Goal: Task Accomplishment & Management: Complete application form

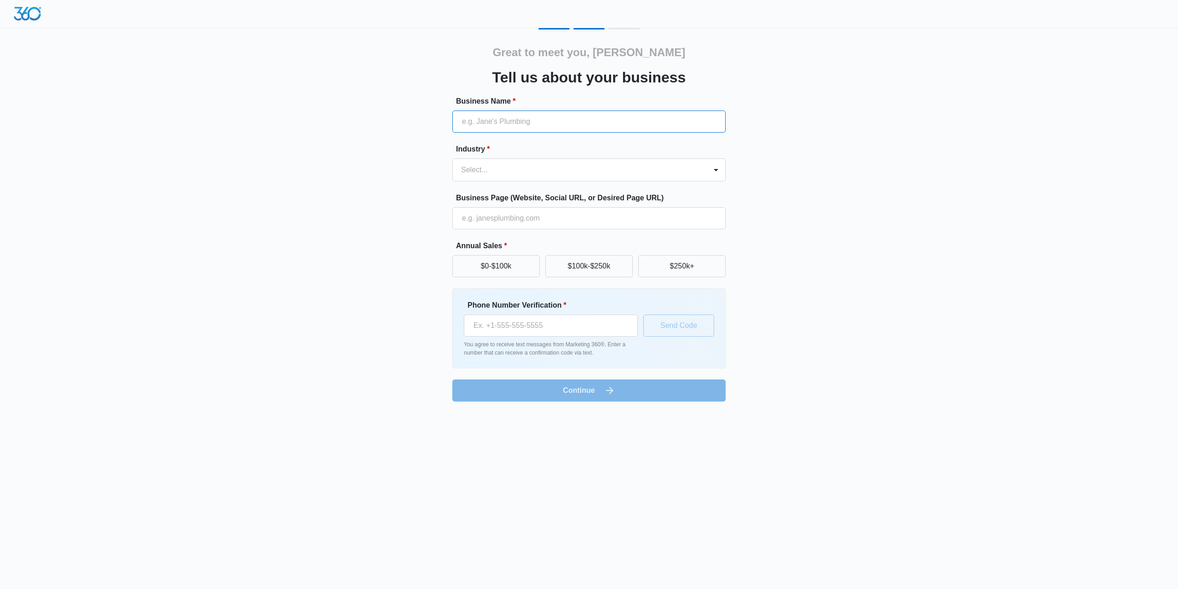
click at [516, 123] on input "Business Name *" at bounding box center [589, 121] width 273 height 22
type input "ATT"
click at [504, 173] on div at bounding box center [578, 169] width 234 height 13
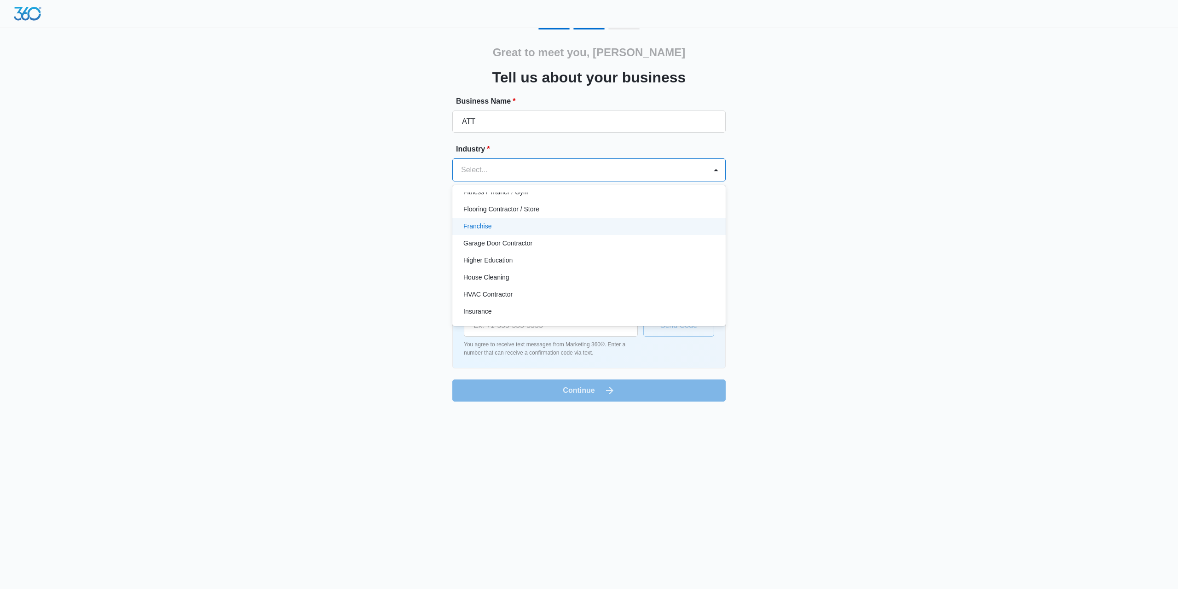
scroll to position [322, 0]
click at [533, 240] on div "Higher Education" at bounding box center [589, 238] width 250 height 10
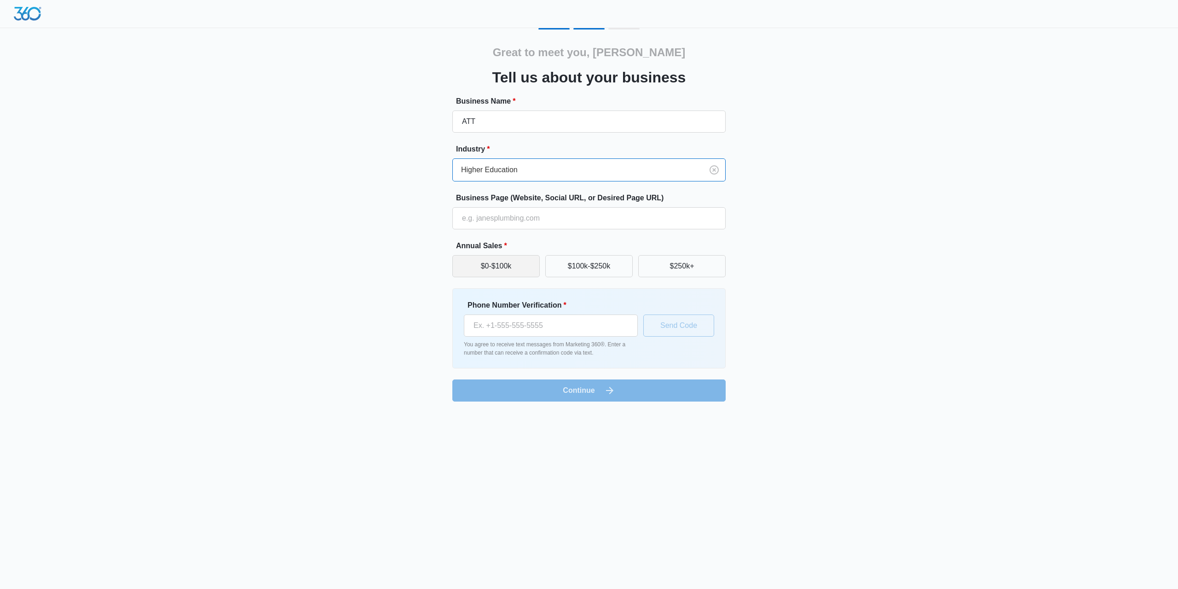
click at [517, 273] on button "$0-$100k" at bounding box center [496, 266] width 87 height 22
click at [592, 391] on form "Business Name * ATT Industry * Higher Education Business Page (Website, Social …" at bounding box center [589, 249] width 273 height 306
click at [538, 330] on input "Phone Number Verification *" at bounding box center [551, 325] width 174 height 22
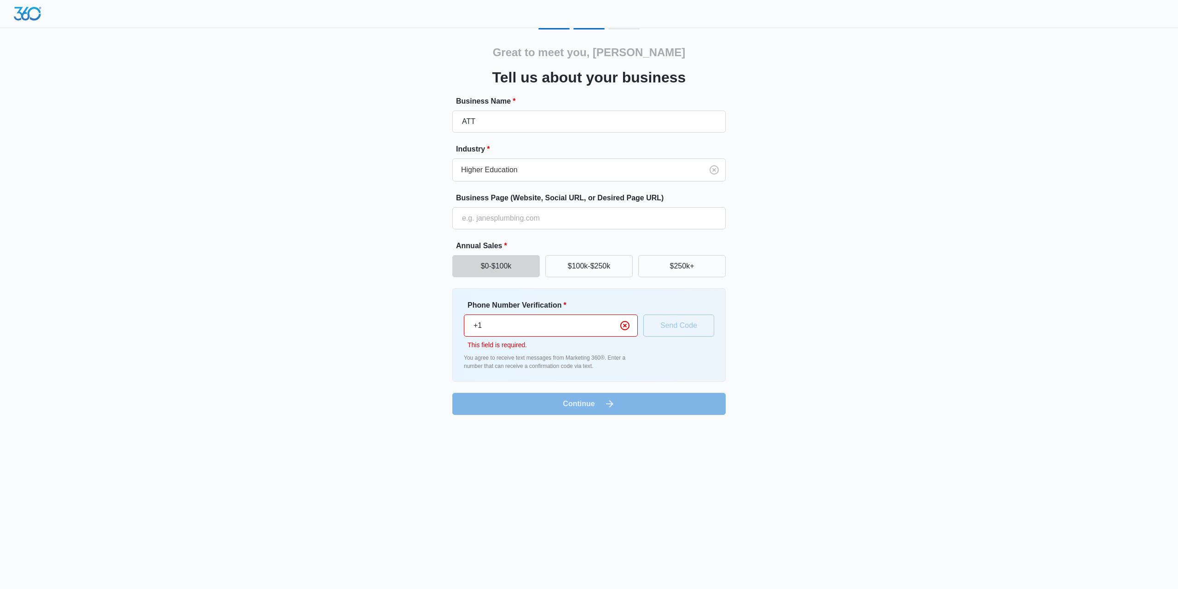
paste input "544 825 7289"
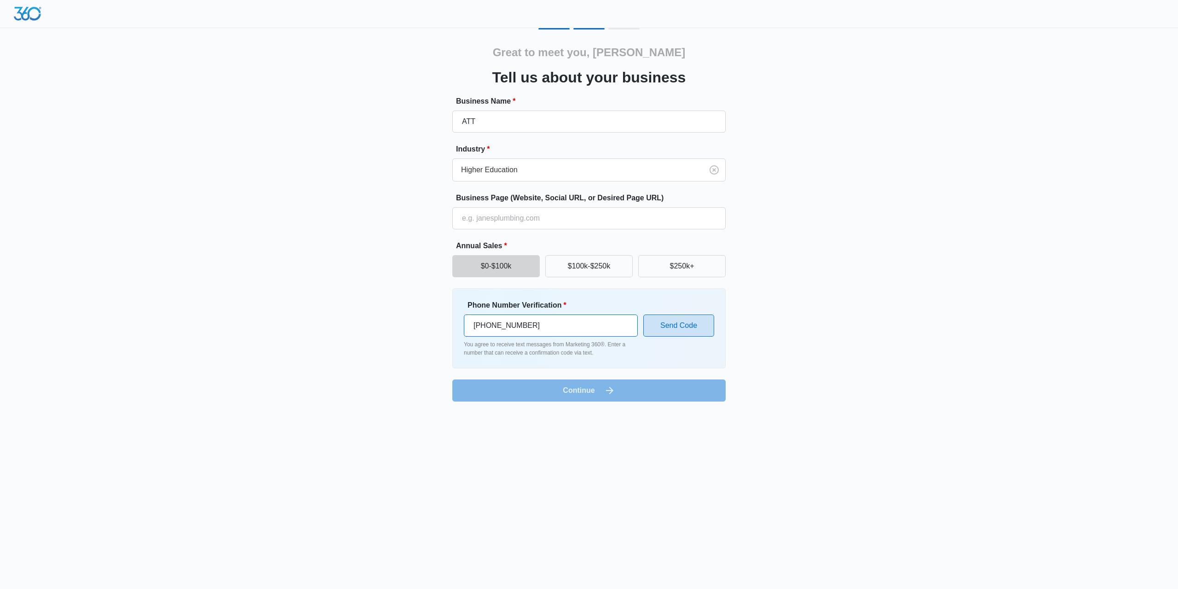
type input "+1 544 825 7289"
click at [664, 324] on button "Send Code" at bounding box center [679, 325] width 71 height 22
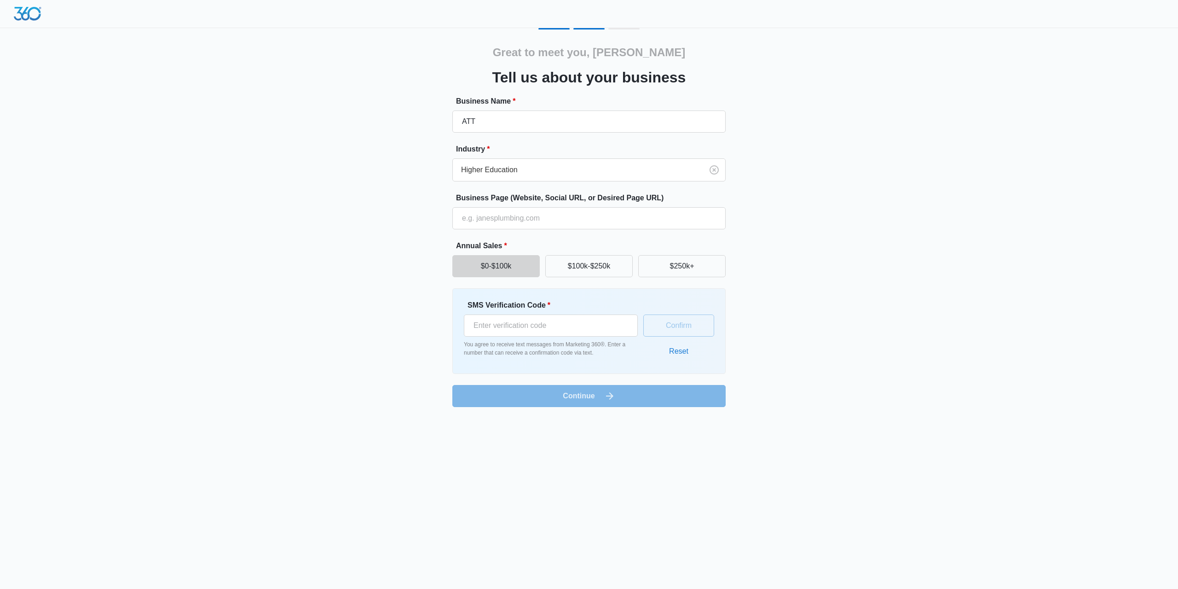
click at [685, 351] on button "Reset" at bounding box center [679, 351] width 38 height 22
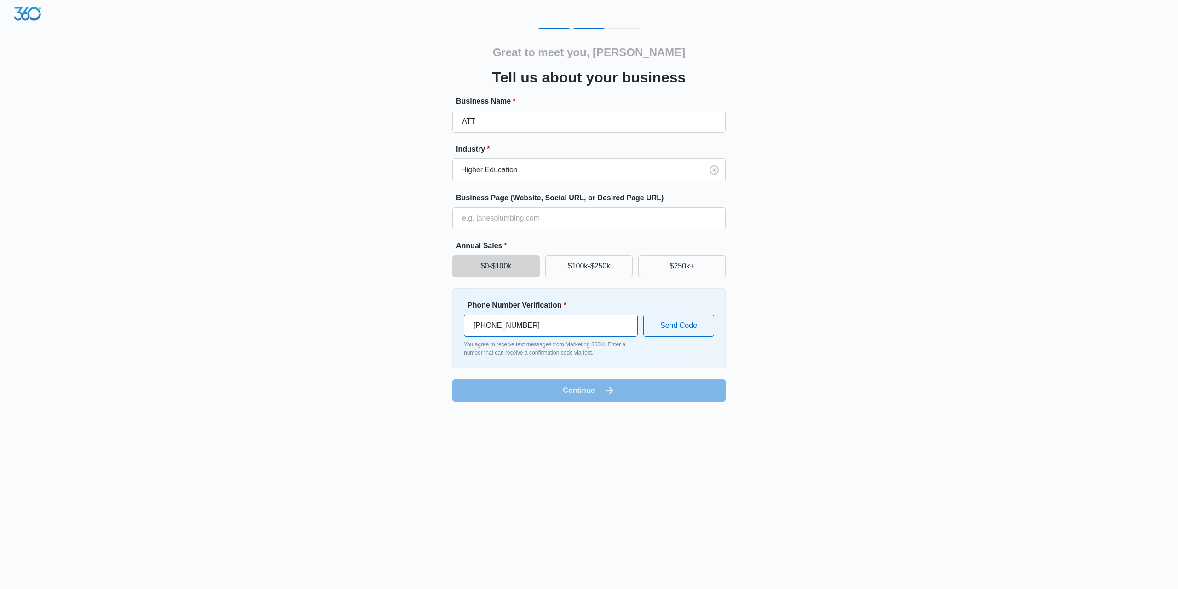
click at [540, 328] on input "+1 544 825 7289" at bounding box center [551, 325] width 174 height 22
paste input "1 (321) 802-1324"
type input "1 (321) 802-1324"
click at [679, 327] on button "Send Code" at bounding box center [679, 325] width 71 height 22
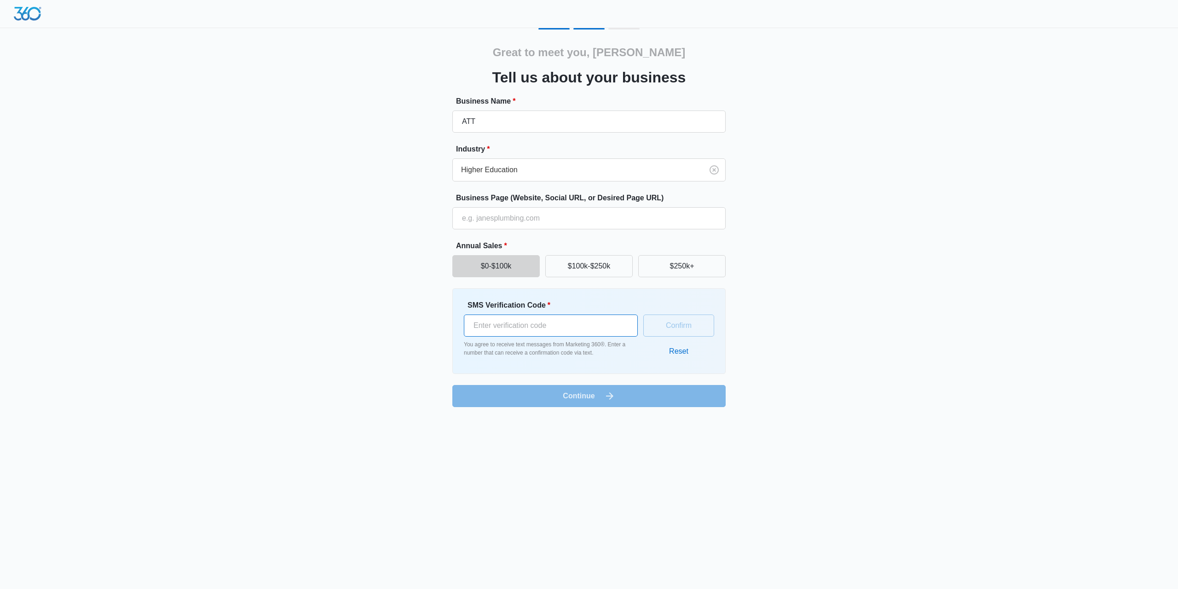
click at [531, 323] on input "SMS Verification Code *" at bounding box center [551, 325] width 174 height 22
paste input "413769"
type input "413769"
click at [675, 328] on button "Confirm" at bounding box center [679, 325] width 71 height 22
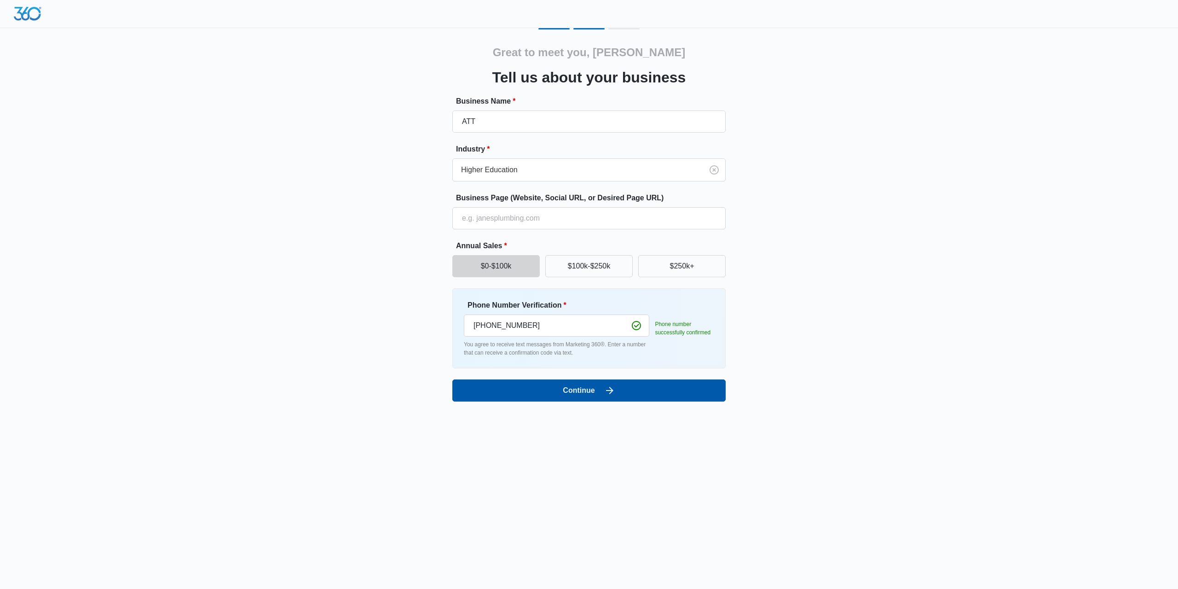
click at [624, 383] on button "Continue" at bounding box center [589, 390] width 273 height 22
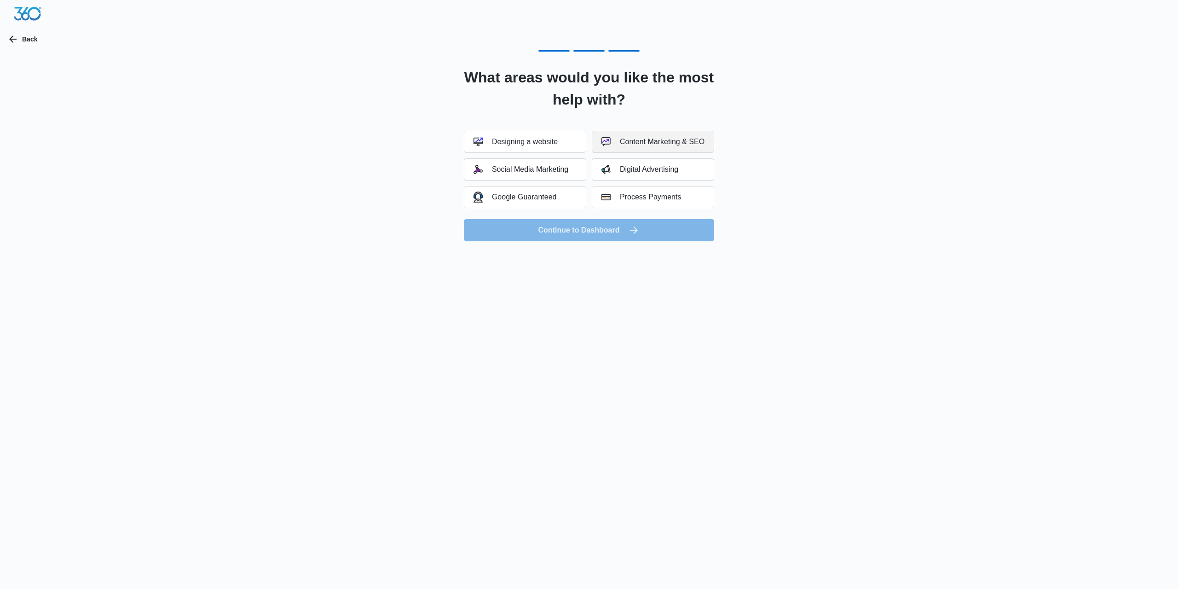
click at [624, 144] on div "Content Marketing & SEO" at bounding box center [653, 141] width 103 height 9
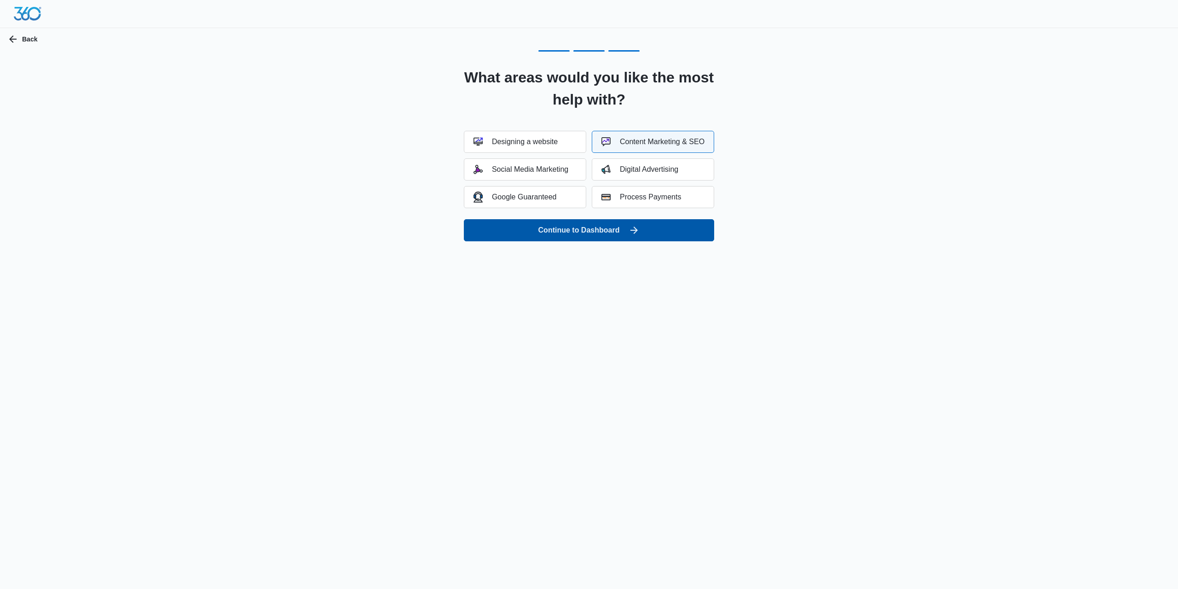
click at [605, 231] on button "Continue to Dashboard" at bounding box center [589, 230] width 250 height 22
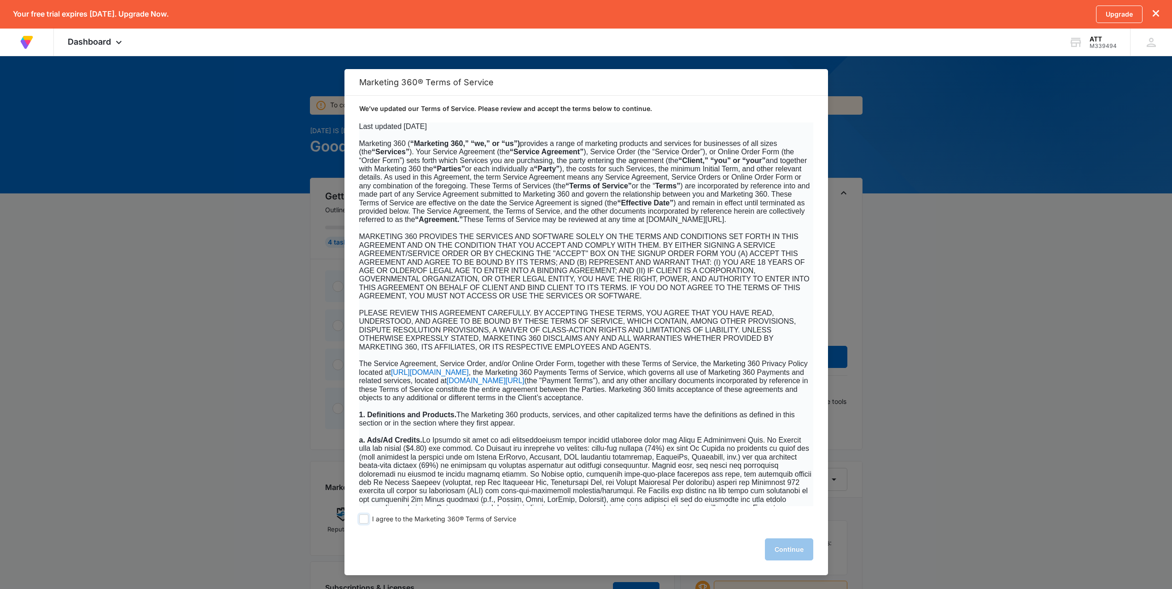
click at [363, 520] on span at bounding box center [363, 518] width 9 height 9
click at [363, 520] on input "I agree to the Marketing 360® Terms of Service" at bounding box center [363, 518] width 9 height 9
checkbox input "true"
click at [793, 555] on button "Continue" at bounding box center [789, 549] width 48 height 22
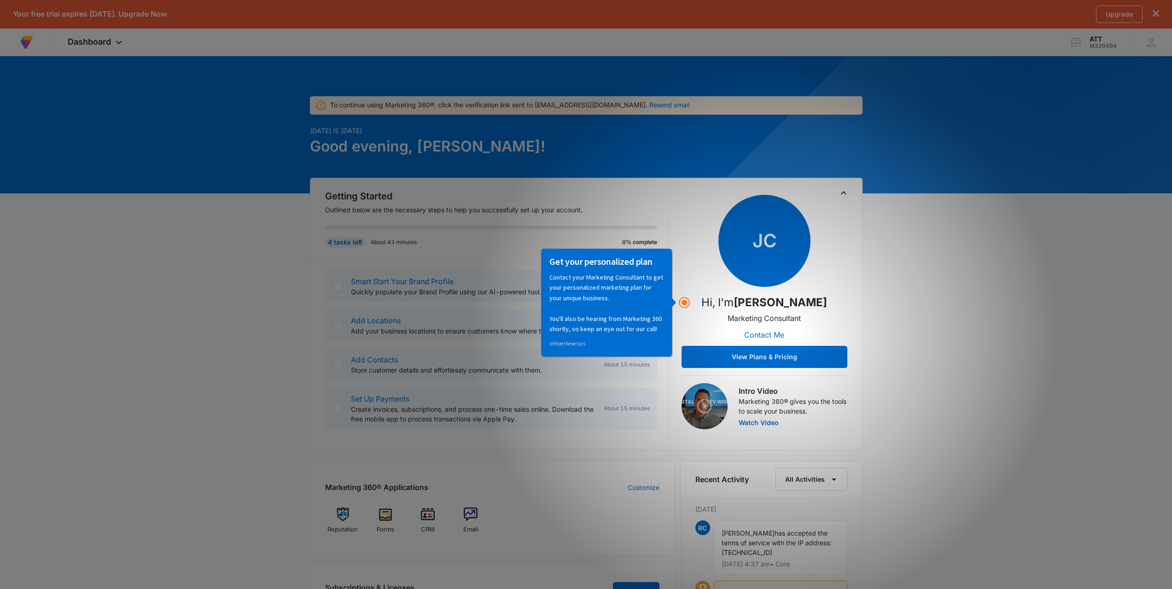
click at [760, 290] on div "JC Hi, I'm [PERSON_NAME] Marketing Consultant Contact Me View Plans & Pricing" at bounding box center [764, 281] width 166 height 173
click at [753, 343] on button "Contact Me" at bounding box center [764, 335] width 58 height 22
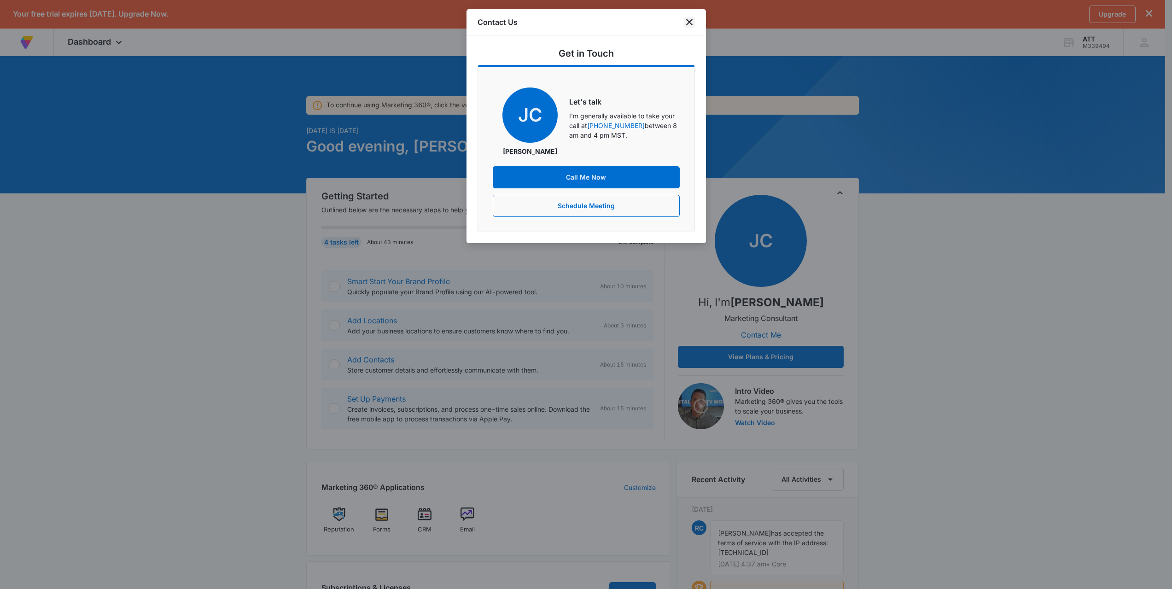
click at [691, 21] on icon "close" at bounding box center [689, 22] width 11 height 11
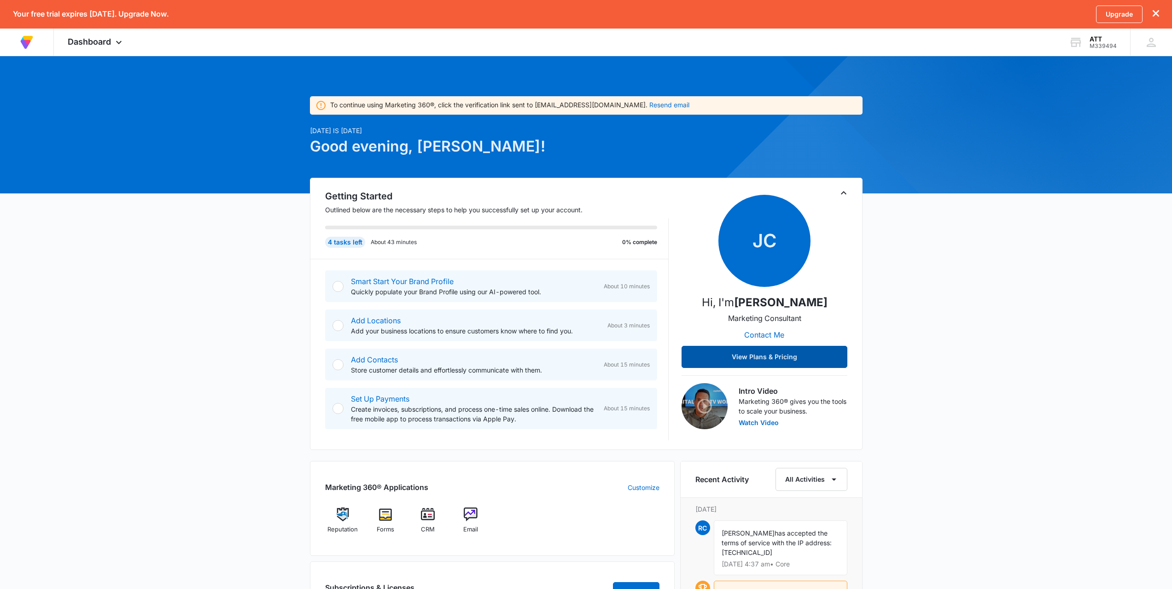
click at [744, 360] on button "View Plans & Pricing" at bounding box center [764, 357] width 166 height 22
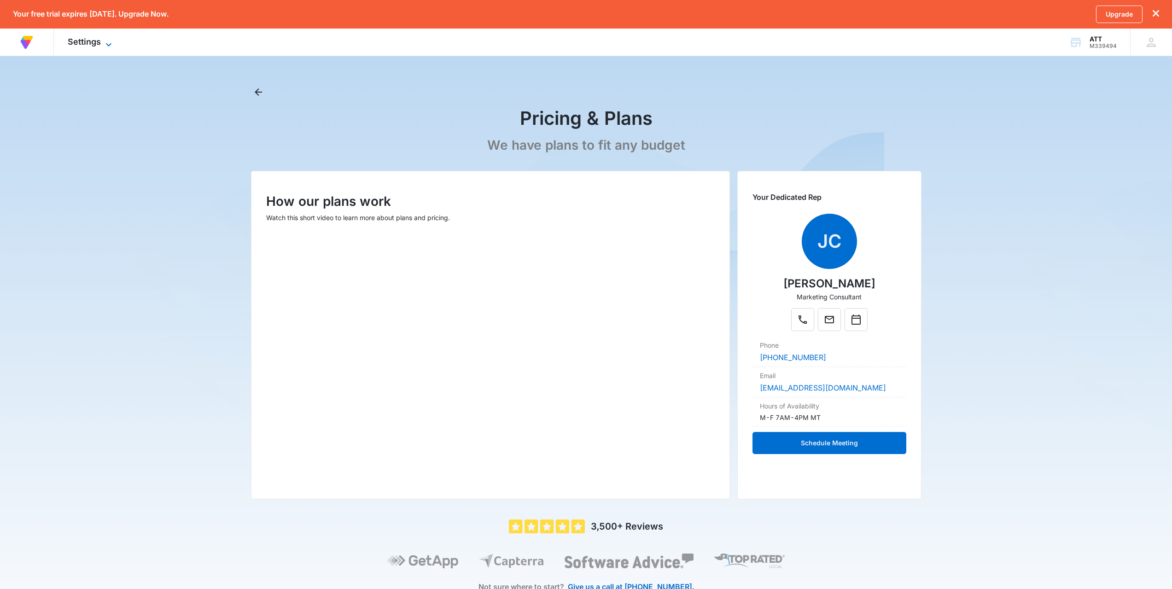
click at [112, 44] on icon at bounding box center [108, 44] width 11 height 11
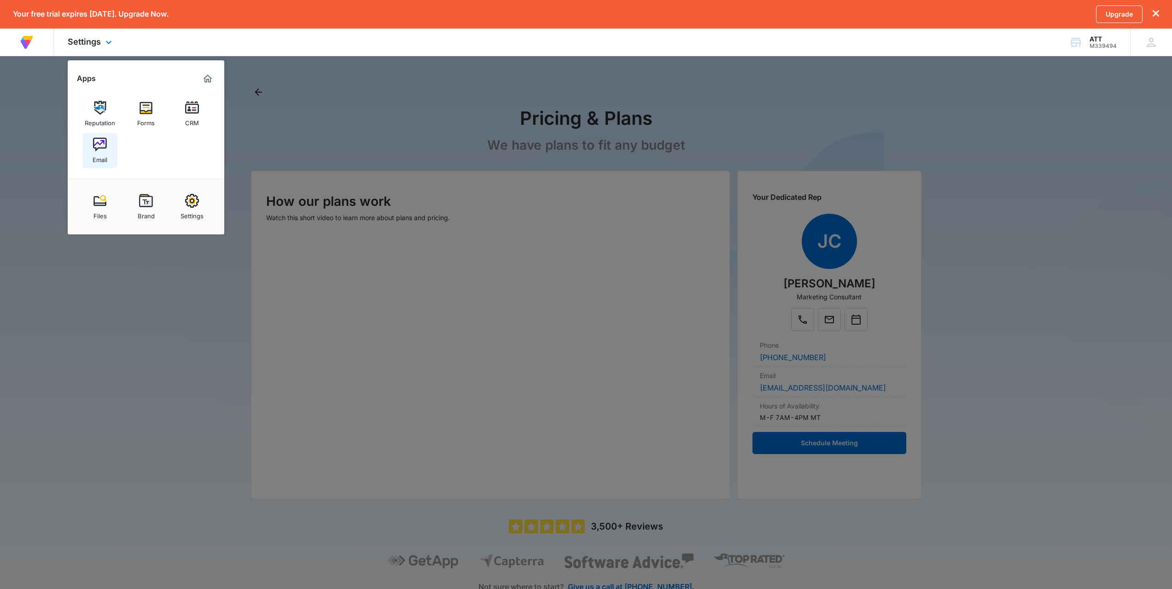
click at [103, 152] on div "Email" at bounding box center [100, 157] width 15 height 12
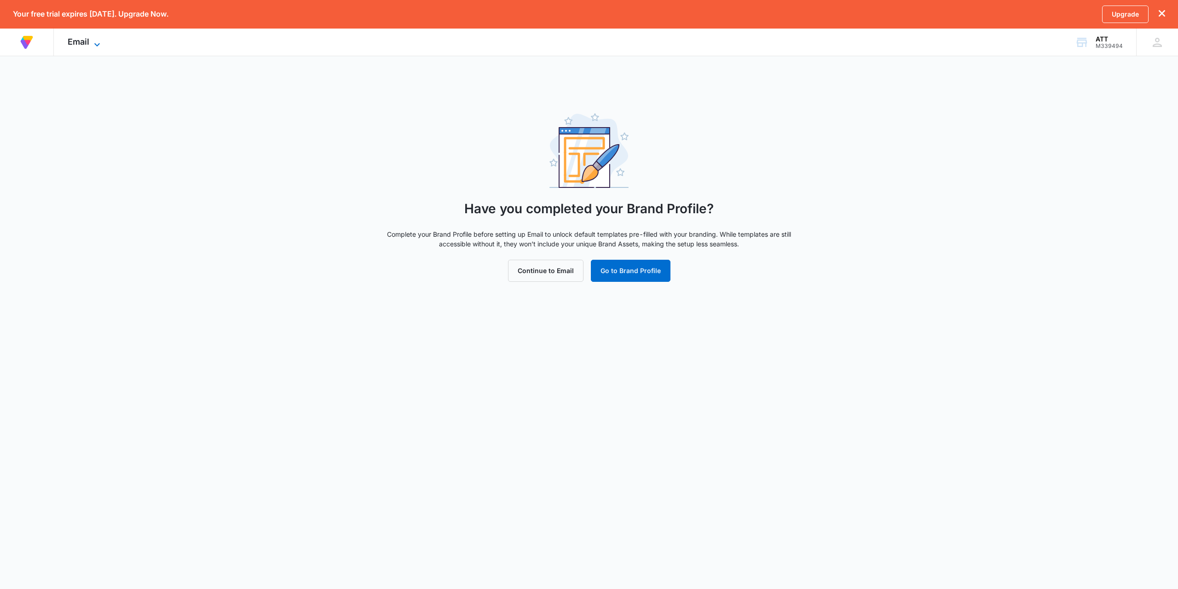
click at [99, 40] on icon at bounding box center [97, 44] width 11 height 11
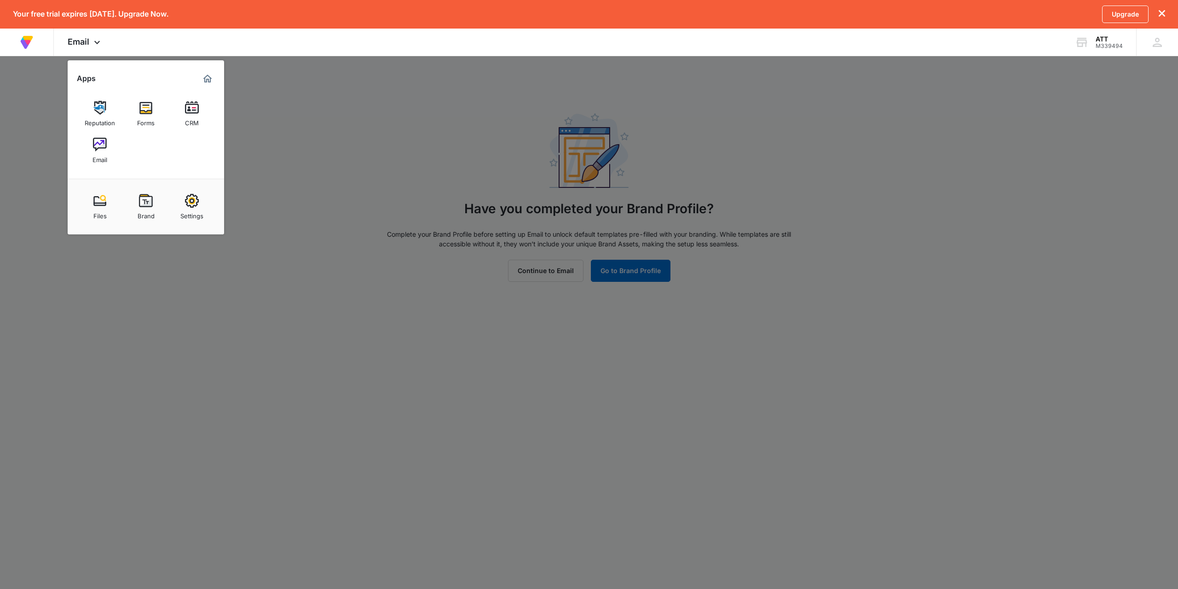
click at [645, 238] on div at bounding box center [589, 294] width 1178 height 589
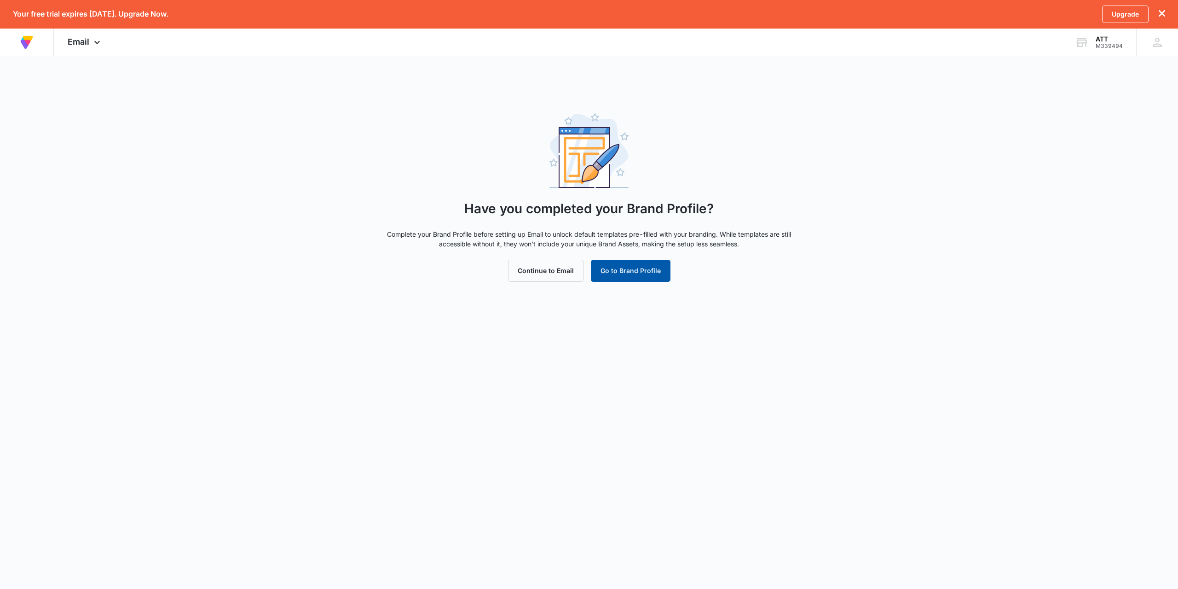
click at [643, 271] on button "Go to Brand Profile" at bounding box center [631, 271] width 80 height 22
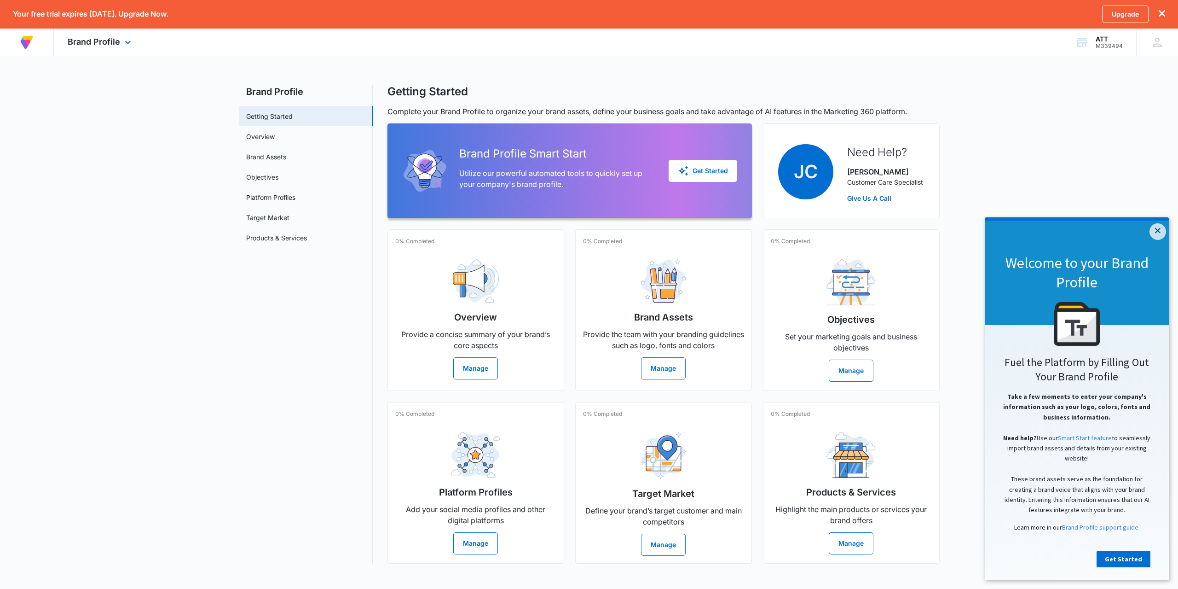
click at [120, 41] on div "Brand Profile Apps Reputation Forms CRM Email Files Brand Settings" at bounding box center [100, 42] width 93 height 27
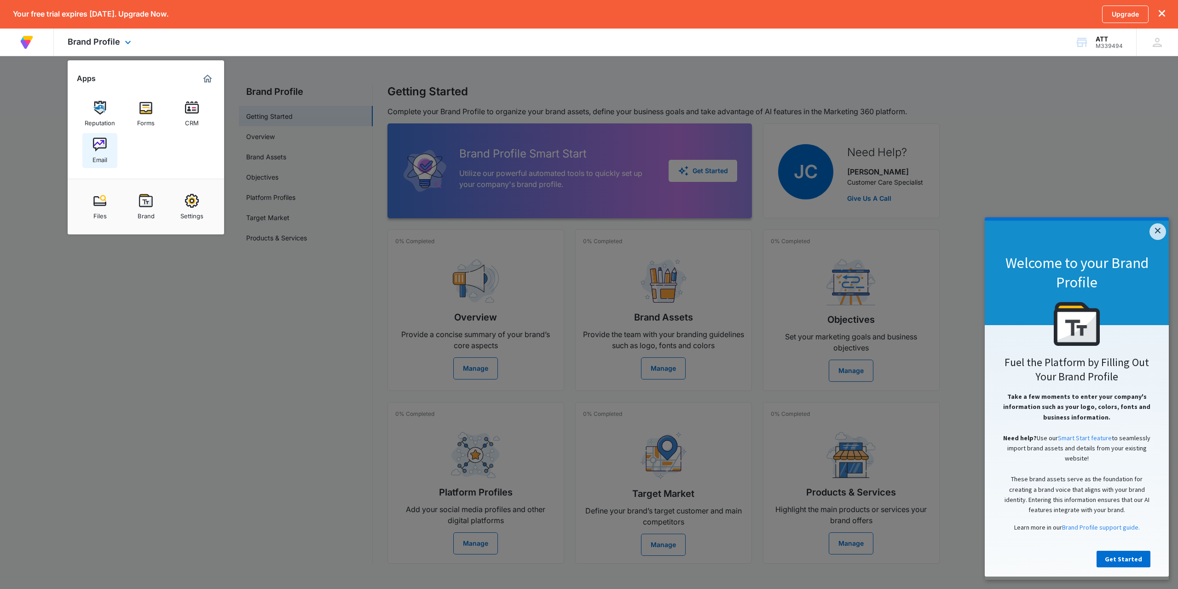
click at [94, 157] on div "Email" at bounding box center [100, 157] width 15 height 12
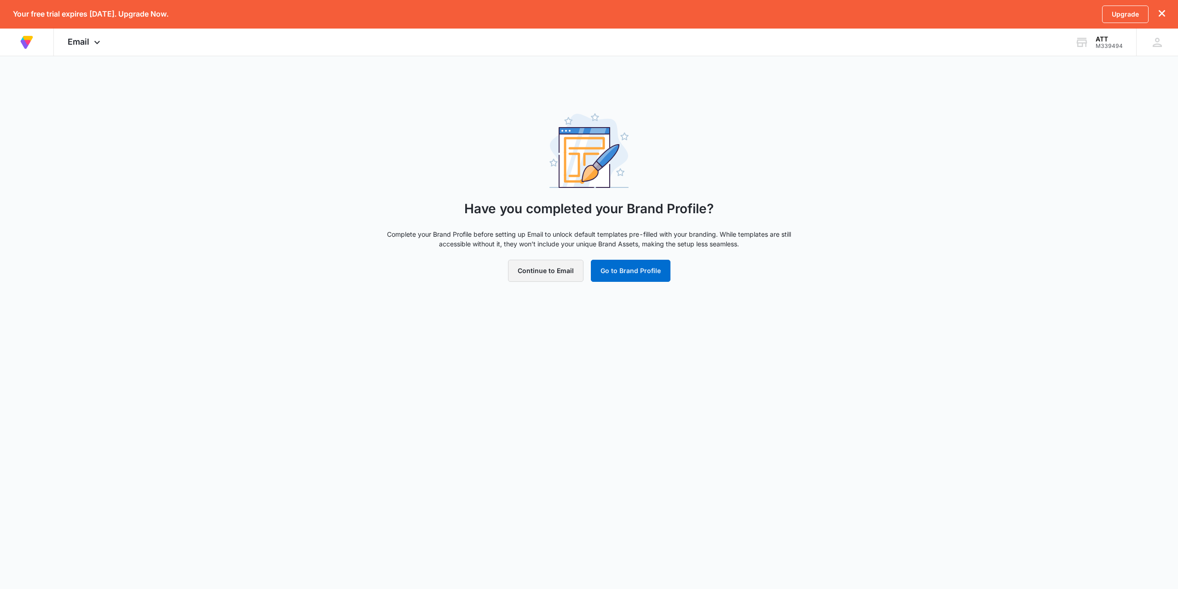
click at [560, 269] on button "Continue to Email" at bounding box center [545, 271] width 75 height 22
click at [1108, 41] on div "ATT" at bounding box center [1109, 38] width 27 height 7
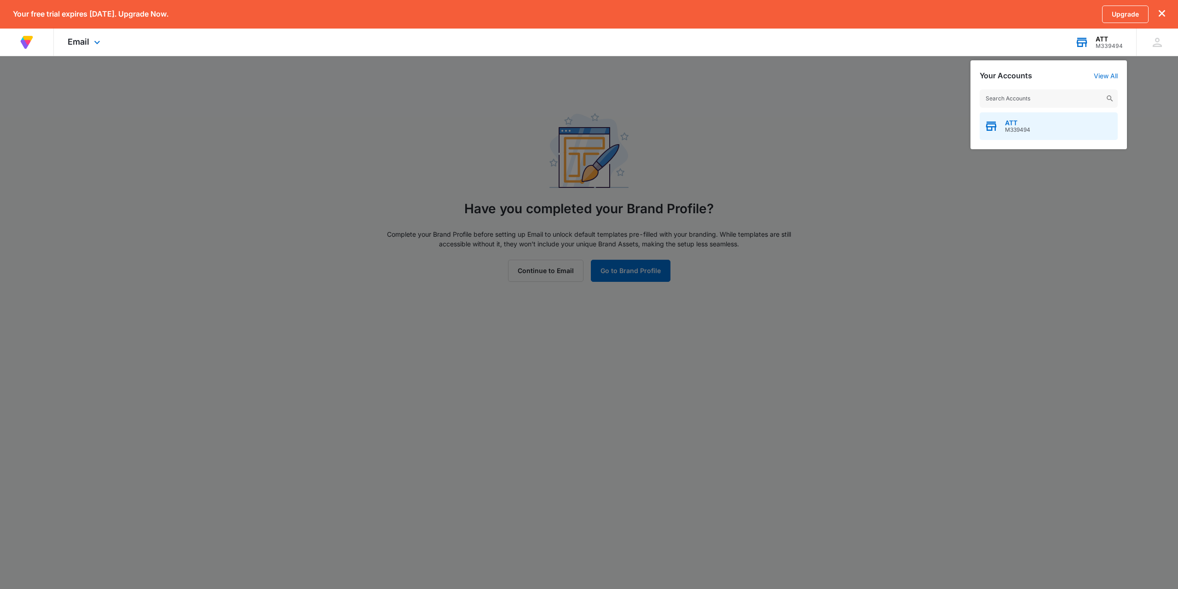
click at [1035, 127] on div "ATT M339494" at bounding box center [1049, 126] width 138 height 28
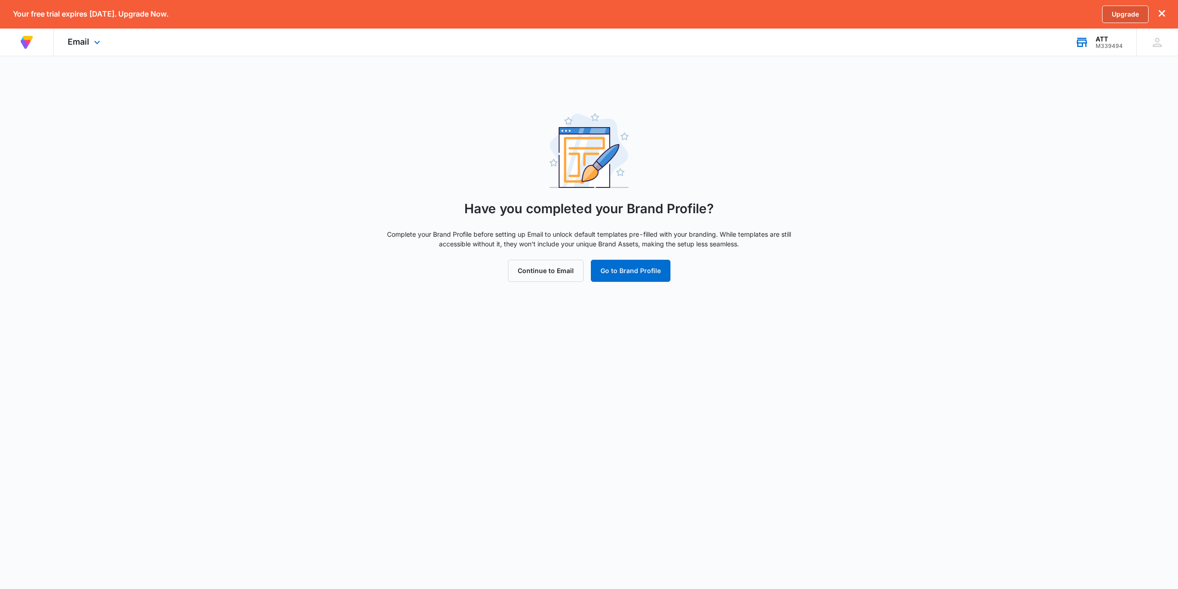
click at [1121, 11] on link "Upgrade" at bounding box center [1126, 14] width 46 height 17
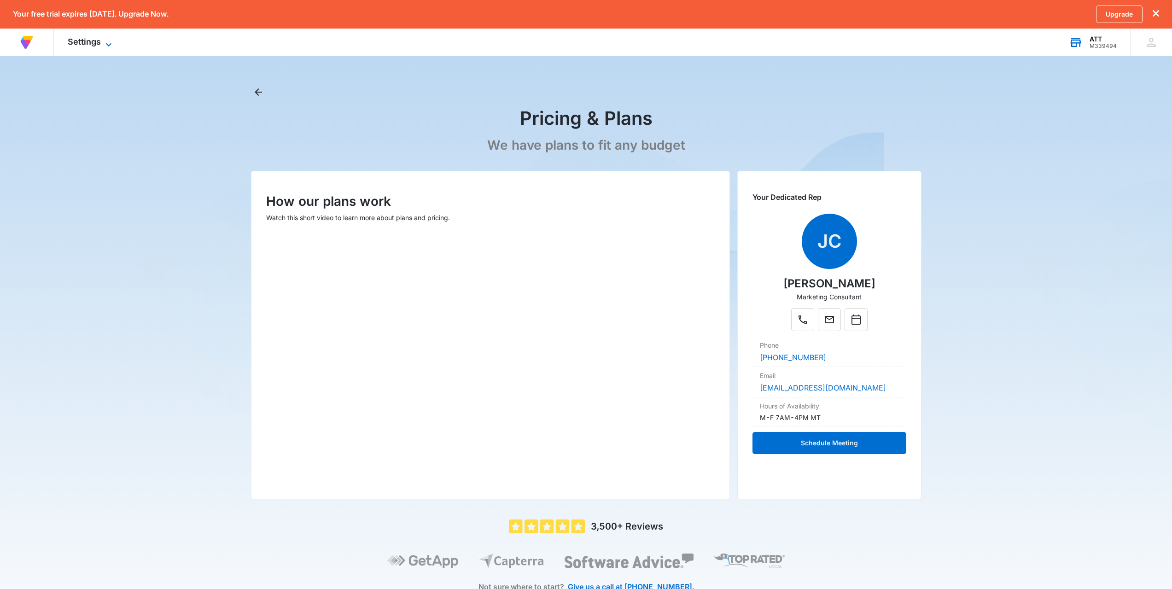
click at [104, 38] on div "Settings Apps Reputation Forms CRM Email Files Brand Settings" at bounding box center [91, 42] width 74 height 27
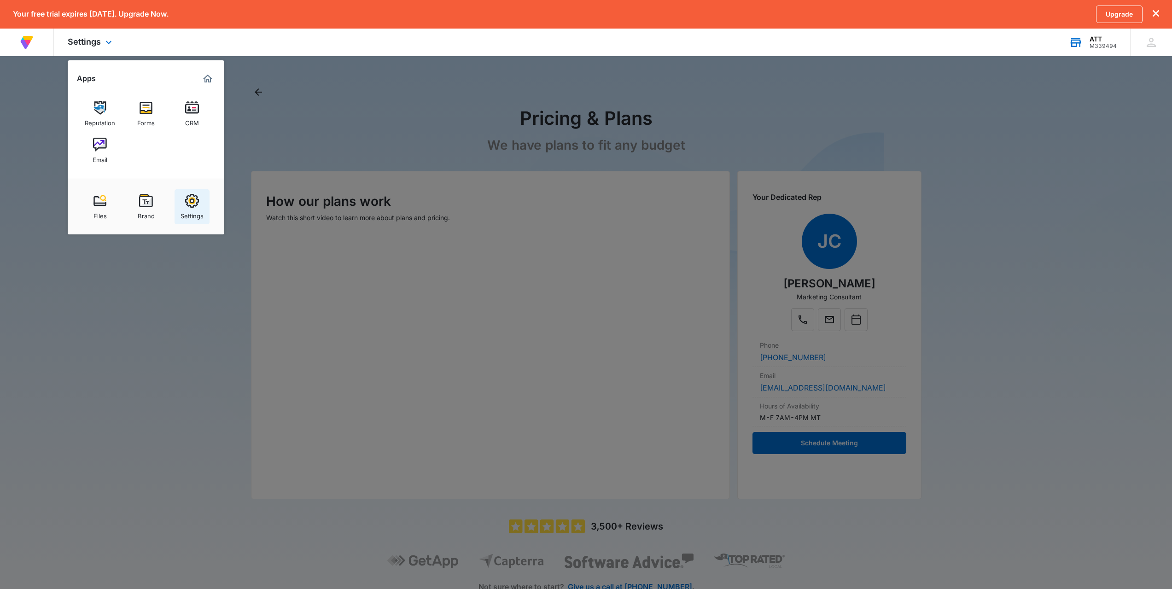
click at [200, 209] on div "Settings" at bounding box center [191, 214] width 23 height 12
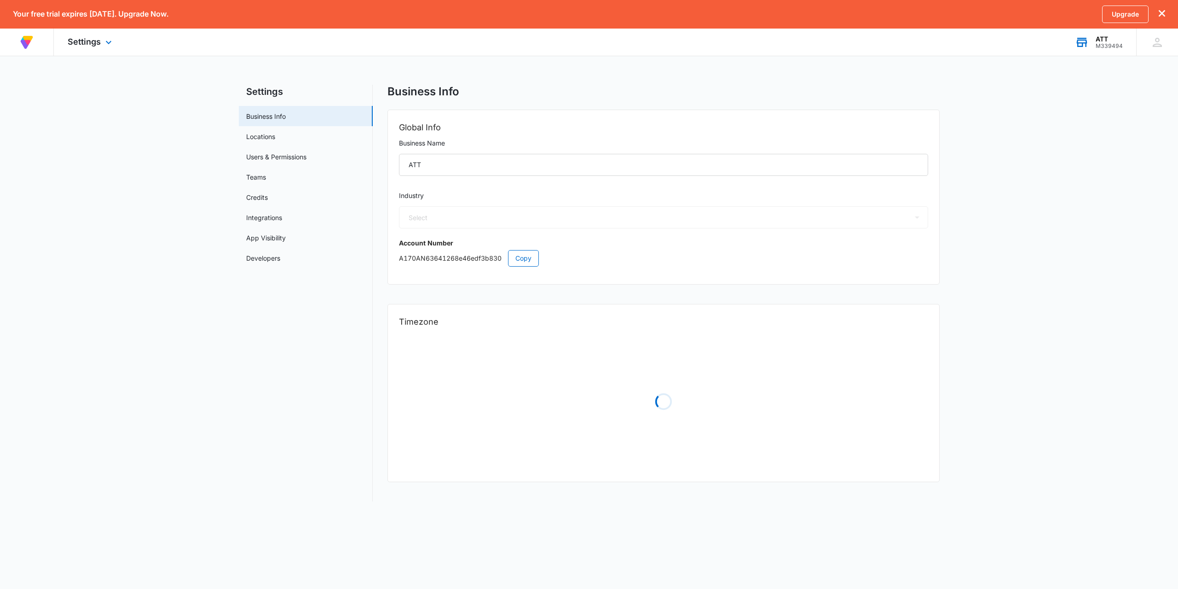
select select "29"
select select "EG"
select select "[GEOGRAPHIC_DATA]/[GEOGRAPHIC_DATA]"
click at [97, 43] on span "Settings" at bounding box center [84, 42] width 33 height 10
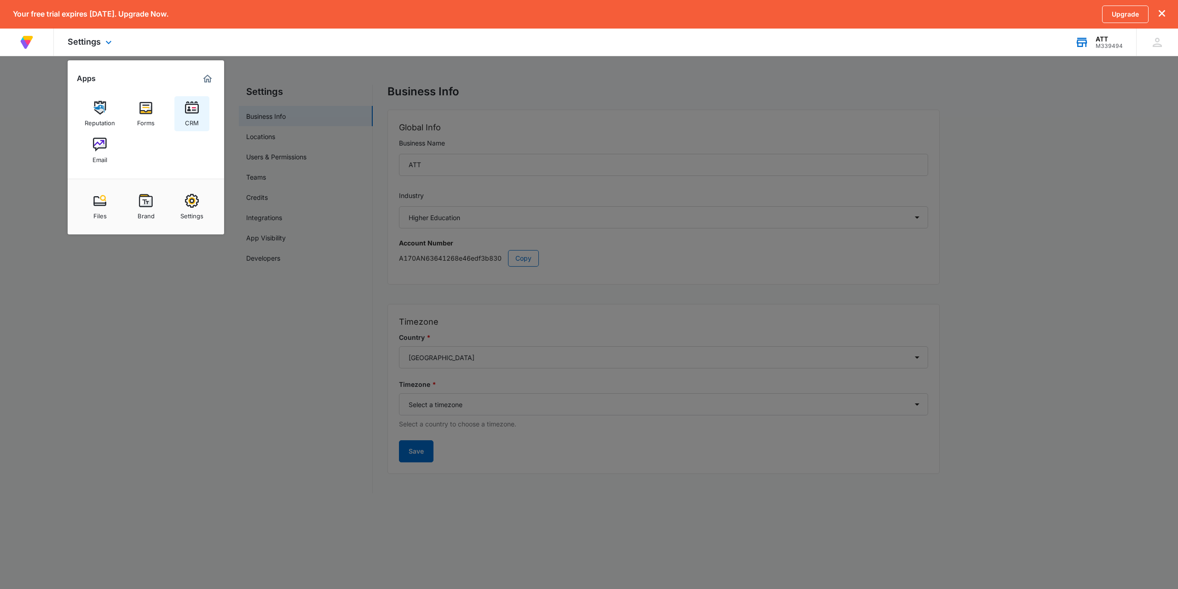
click at [187, 116] on div "CRM" at bounding box center [192, 121] width 14 height 12
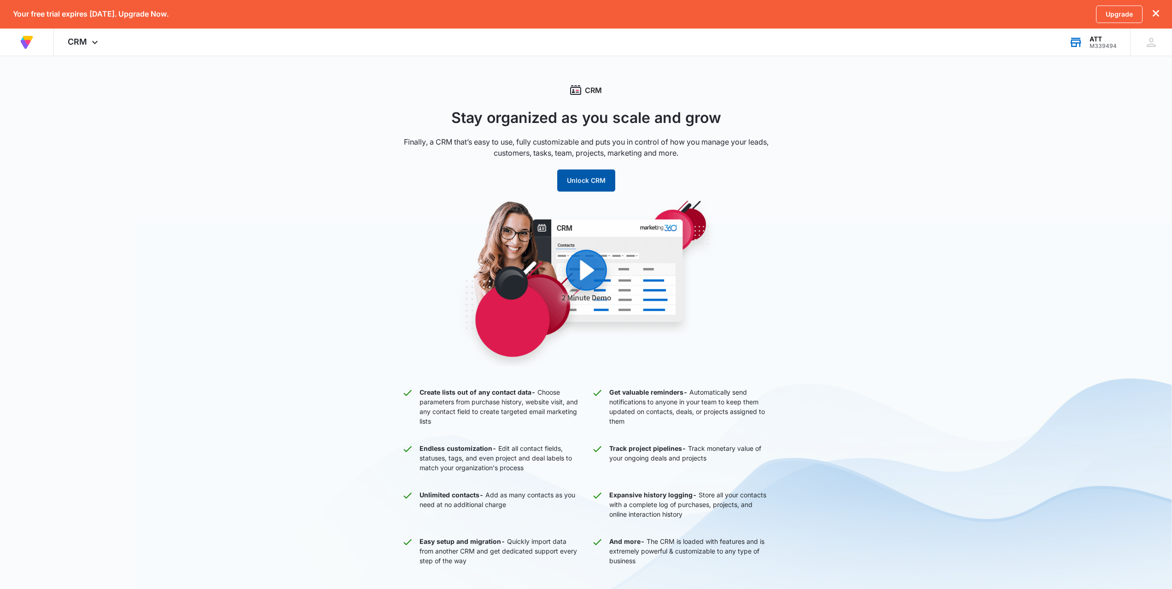
click at [580, 178] on button "Unlock CRM" at bounding box center [586, 180] width 58 height 22
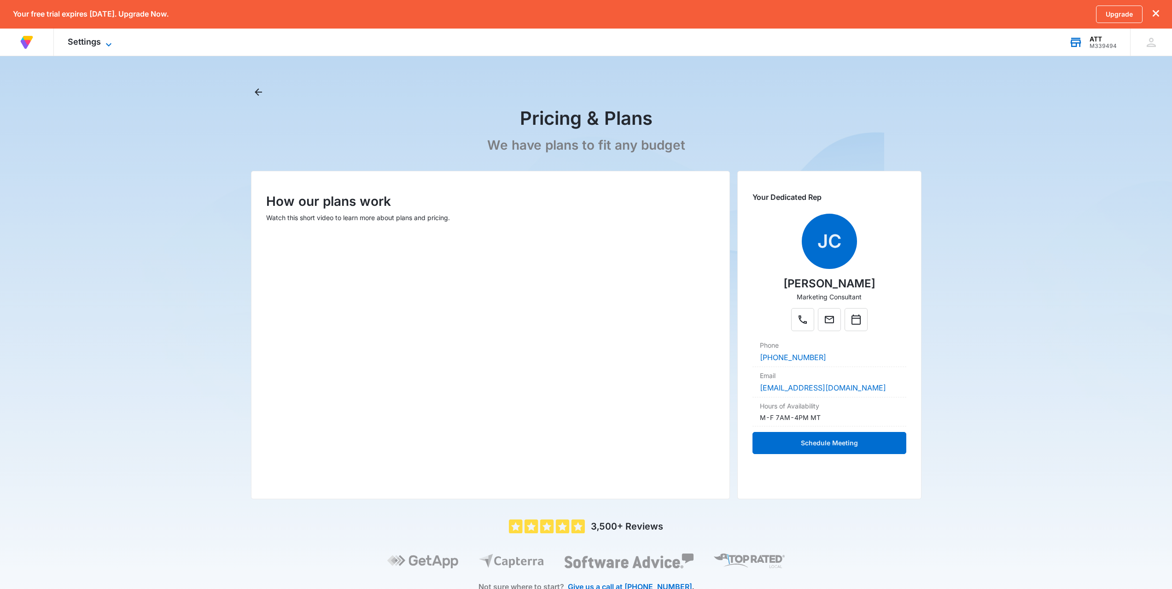
click at [88, 41] on span "Settings" at bounding box center [84, 42] width 33 height 10
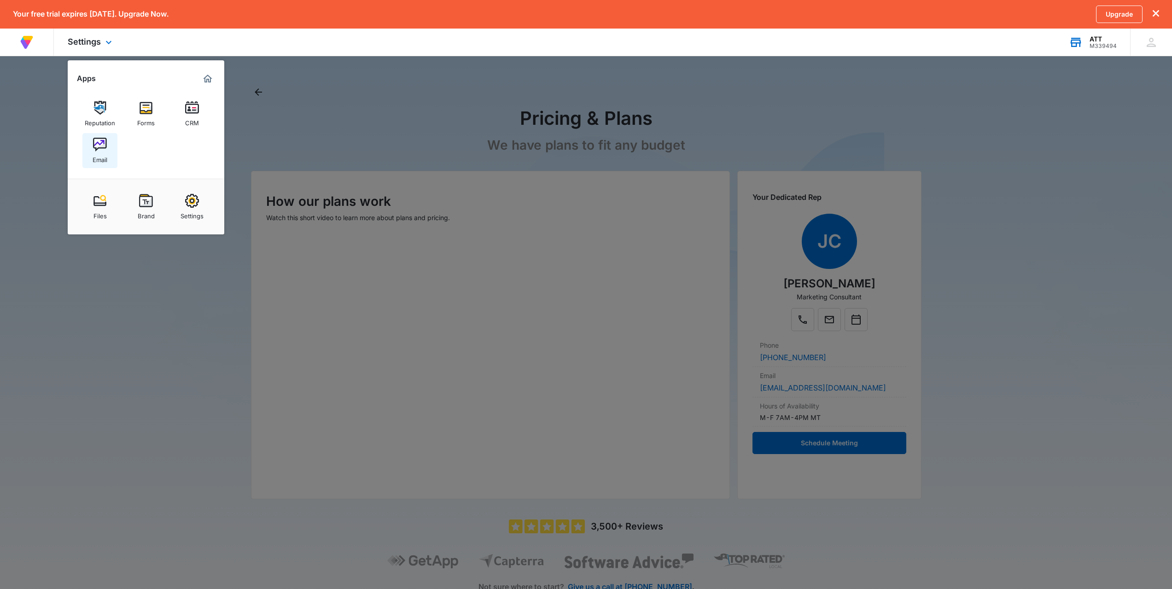
click at [101, 151] on div "Email" at bounding box center [100, 157] width 15 height 12
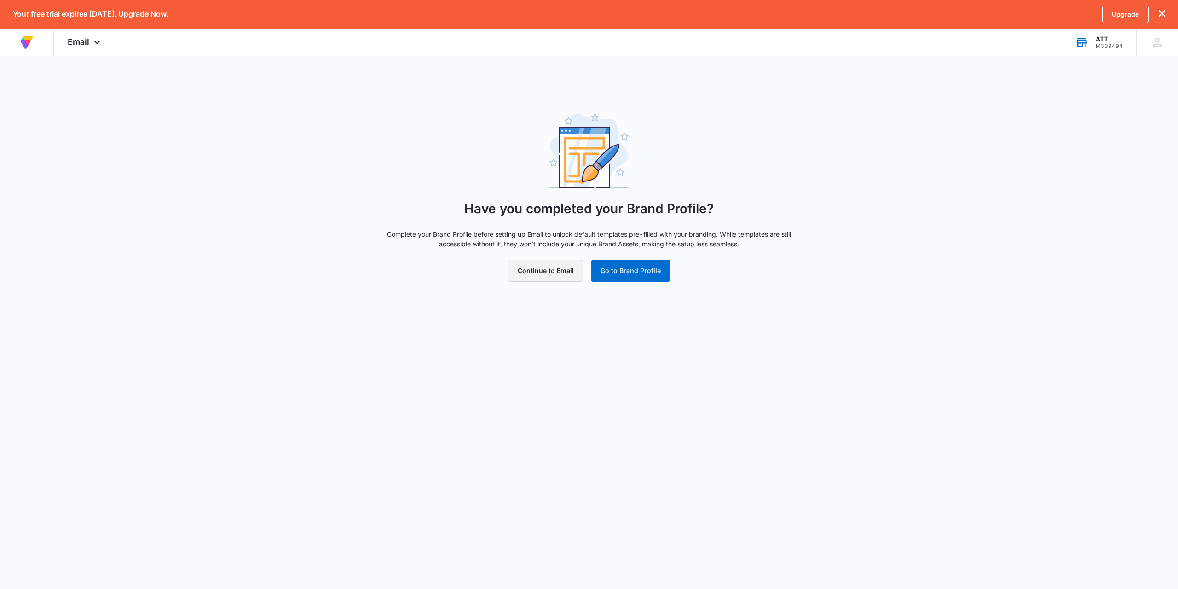
click at [534, 279] on button "Continue to Email" at bounding box center [545, 271] width 75 height 22
click at [566, 23] on p "You may not perform this task." at bounding box center [597, 20] width 104 height 11
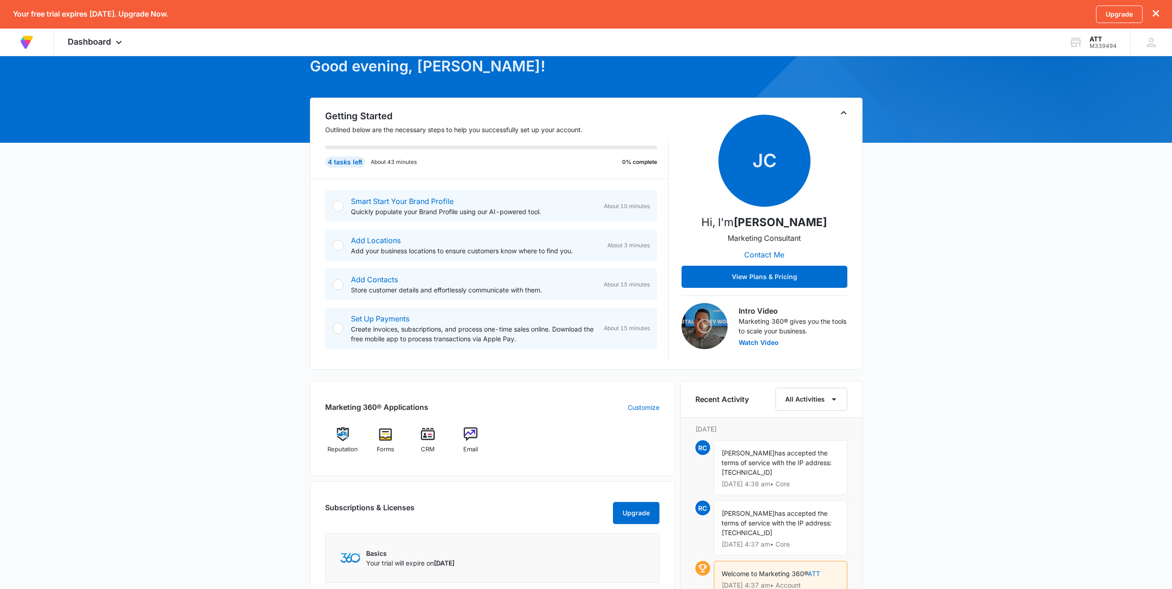
scroll to position [184, 0]
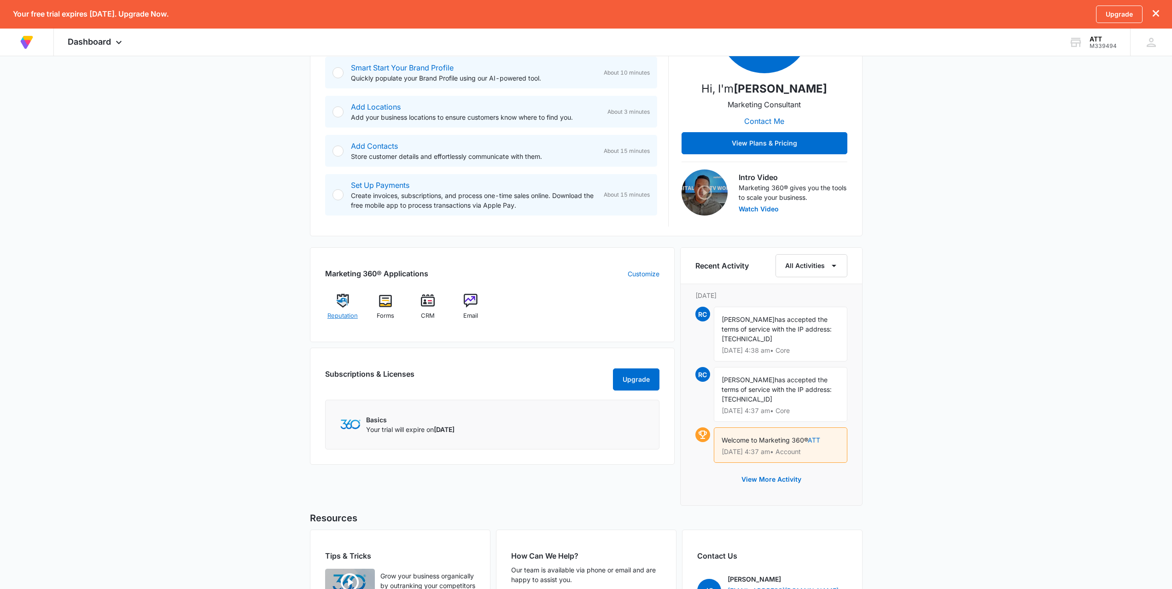
click at [348, 306] on img at bounding box center [343, 301] width 14 height 14
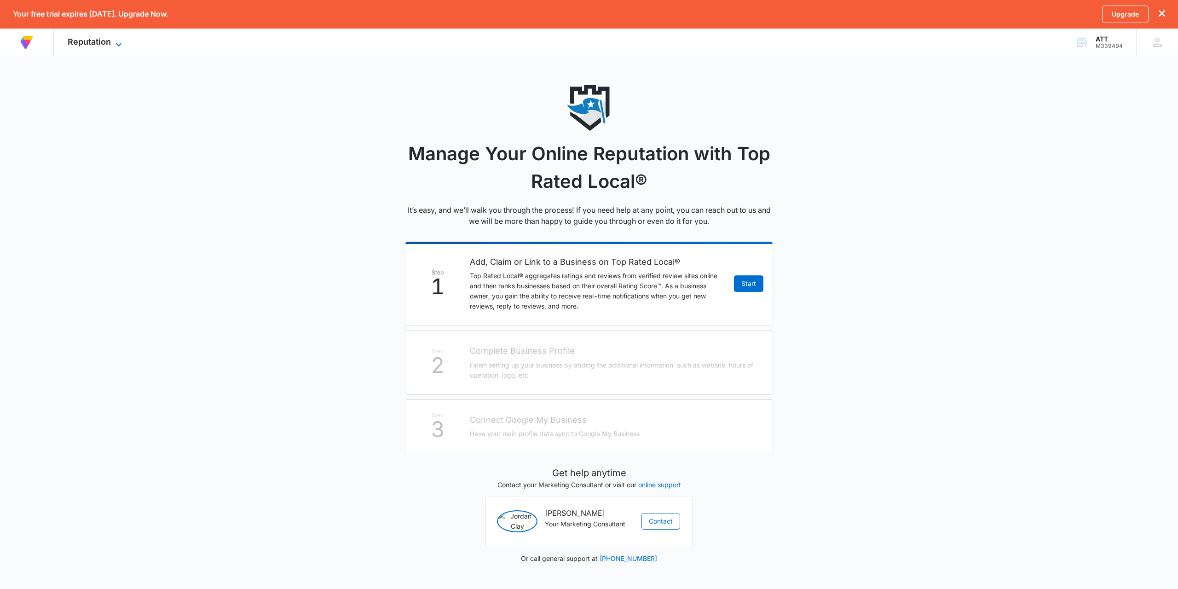
click at [110, 43] on span "Reputation" at bounding box center [89, 42] width 43 height 10
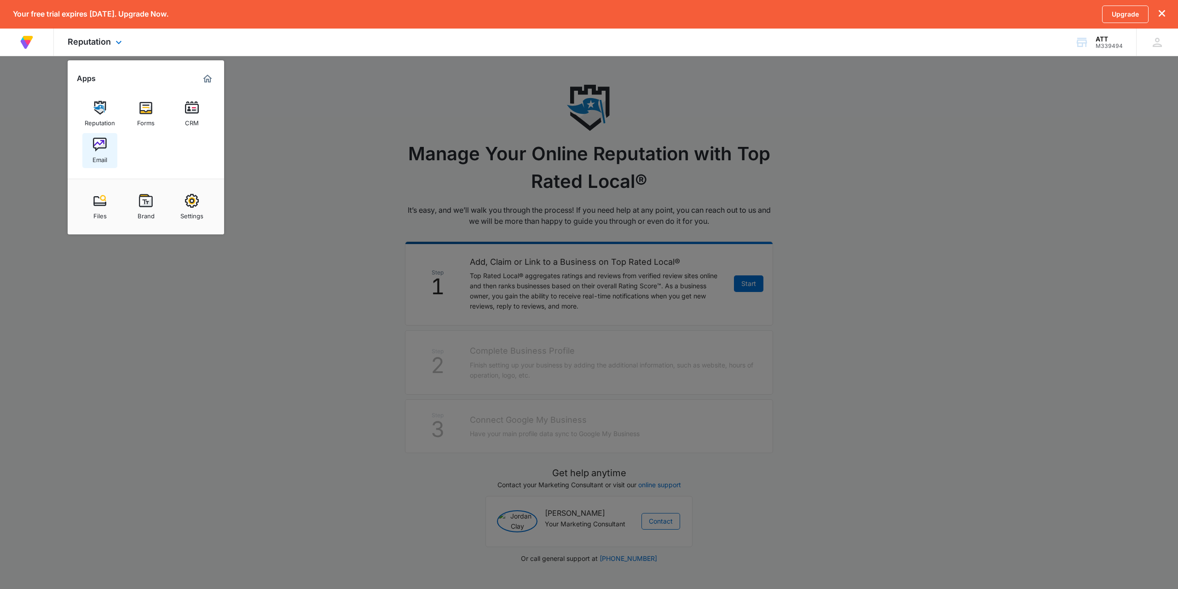
click at [91, 148] on link "Email" at bounding box center [99, 150] width 35 height 35
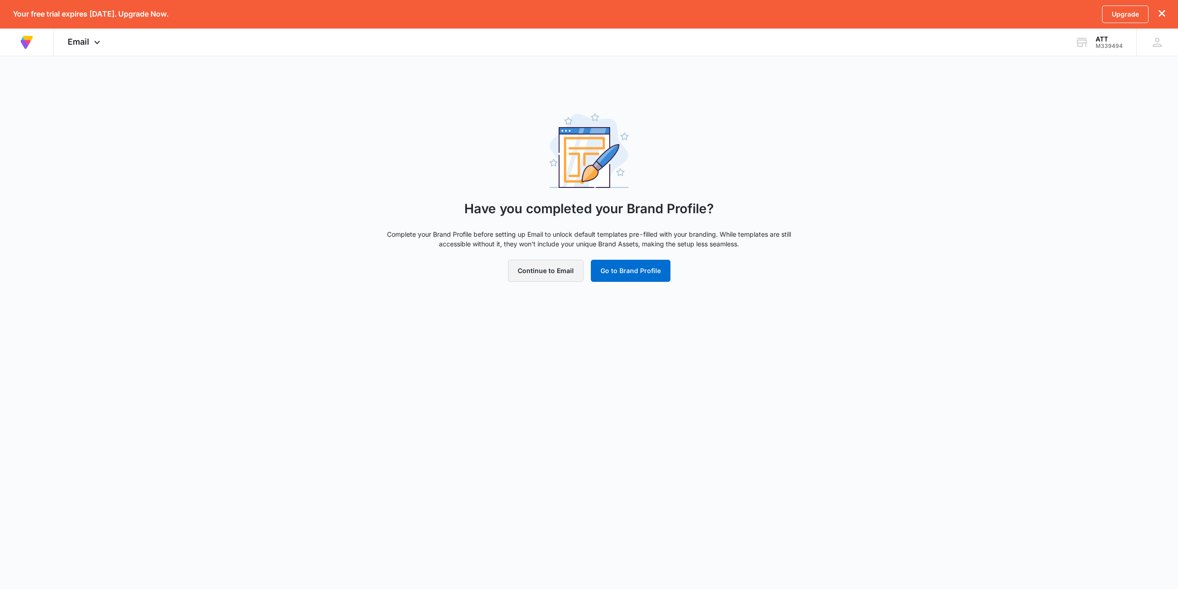
click at [553, 266] on button "Continue to Email" at bounding box center [545, 271] width 75 height 22
click at [631, 278] on button "Go to Brand Profile" at bounding box center [631, 271] width 80 height 22
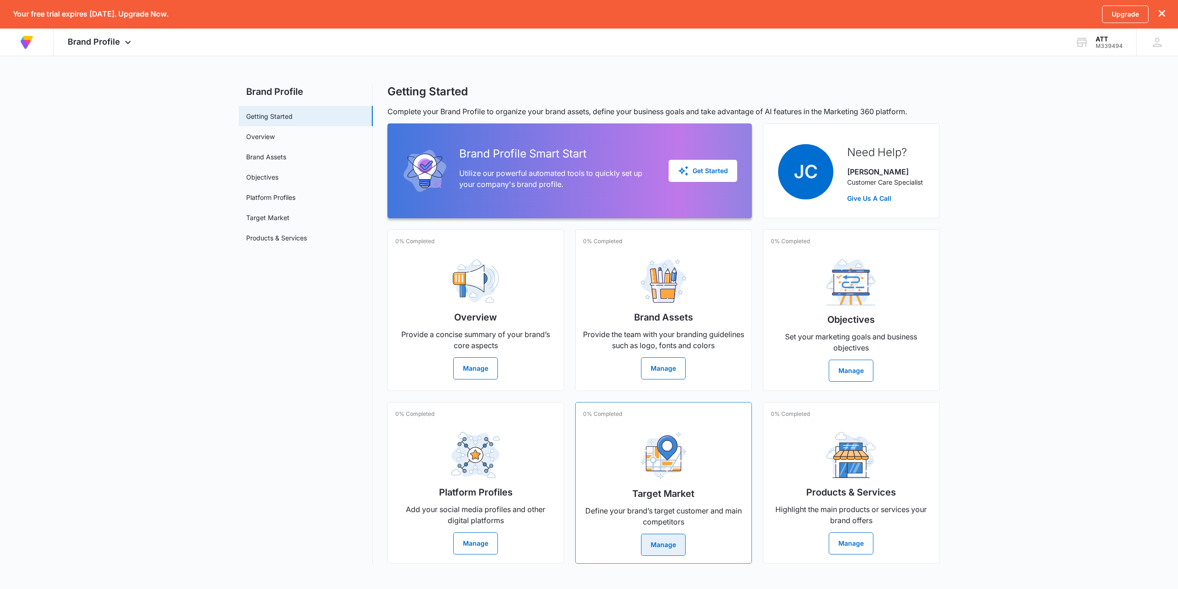
click at [673, 505] on p "Define your brand’s target customer and main competitors" at bounding box center [663, 516] width 161 height 22
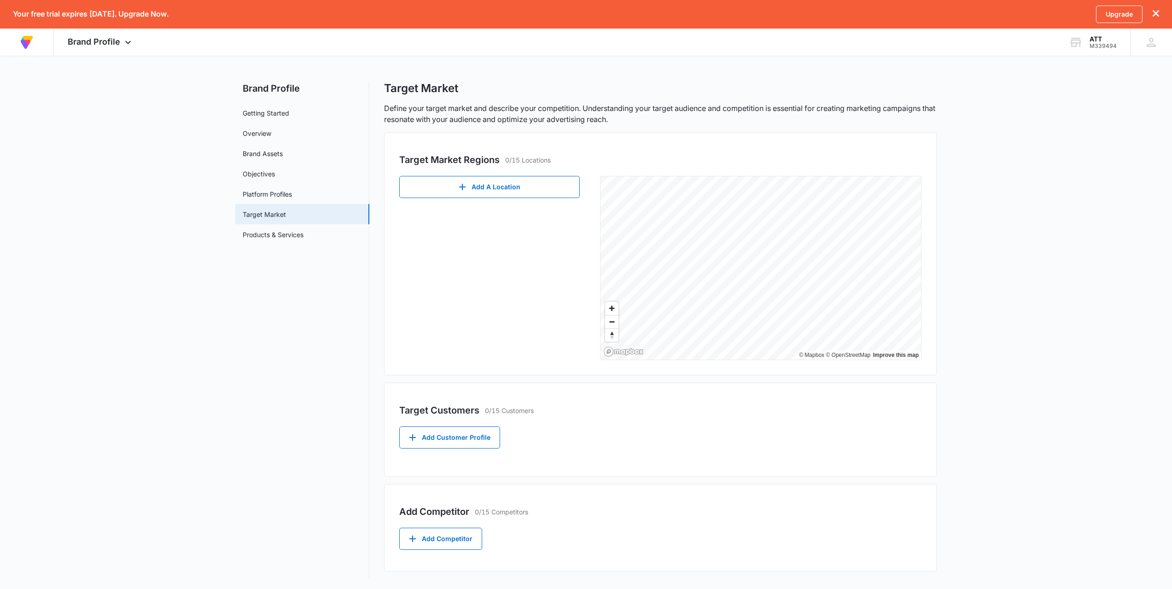
scroll to position [4, 0]
click at [260, 113] on link "Getting Started" at bounding box center [266, 112] width 46 height 10
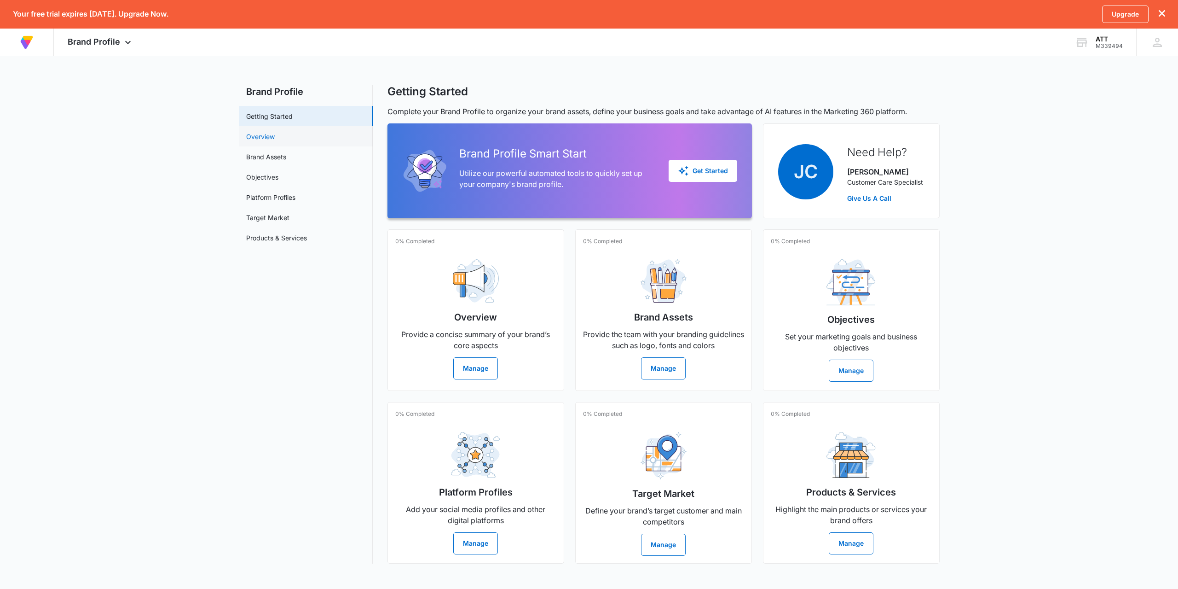
click at [275, 134] on link "Overview" at bounding box center [260, 137] width 29 height 10
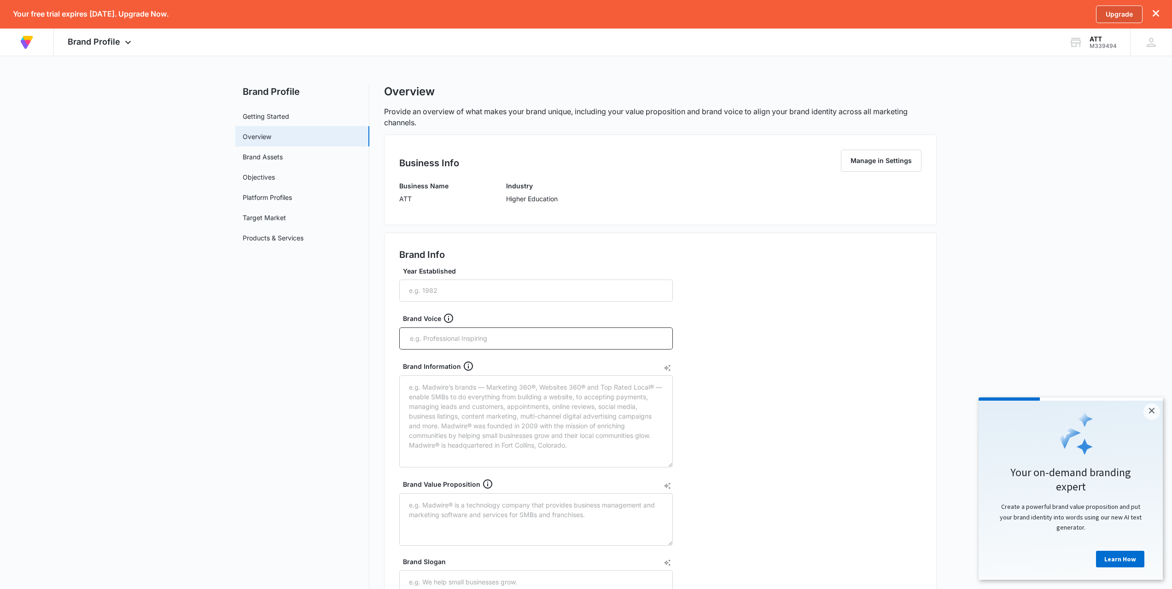
click at [1108, 12] on link "Upgrade" at bounding box center [1119, 14] width 46 height 17
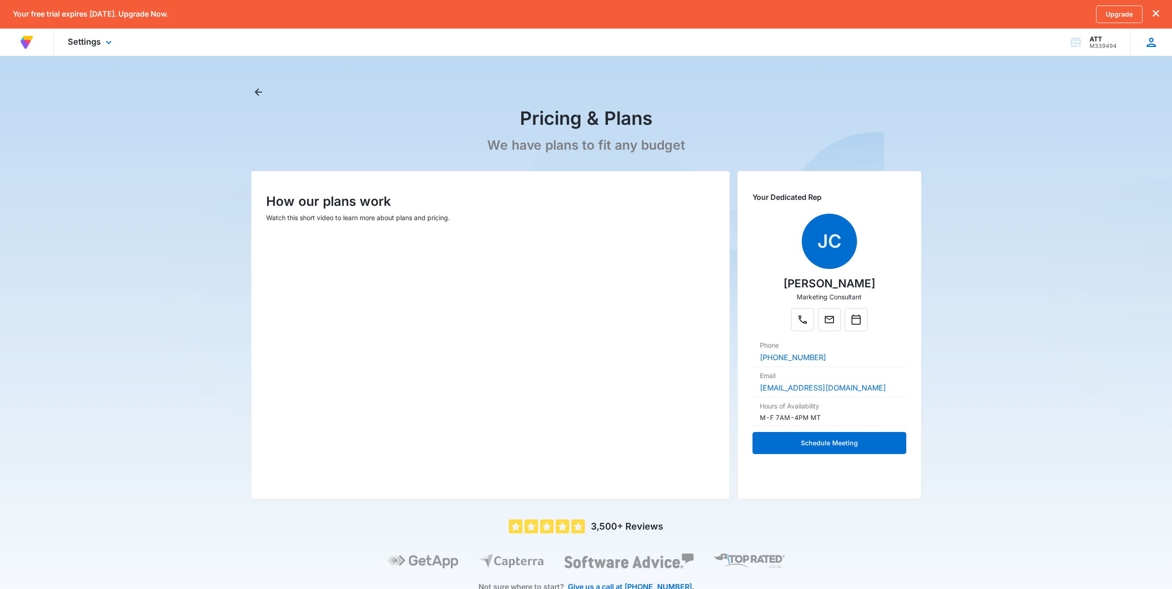
click at [1140, 46] on div "RC Ralph Castagna domainreg94@gmail.com My Profile Notifications Support Logout…" at bounding box center [1151, 42] width 42 height 27
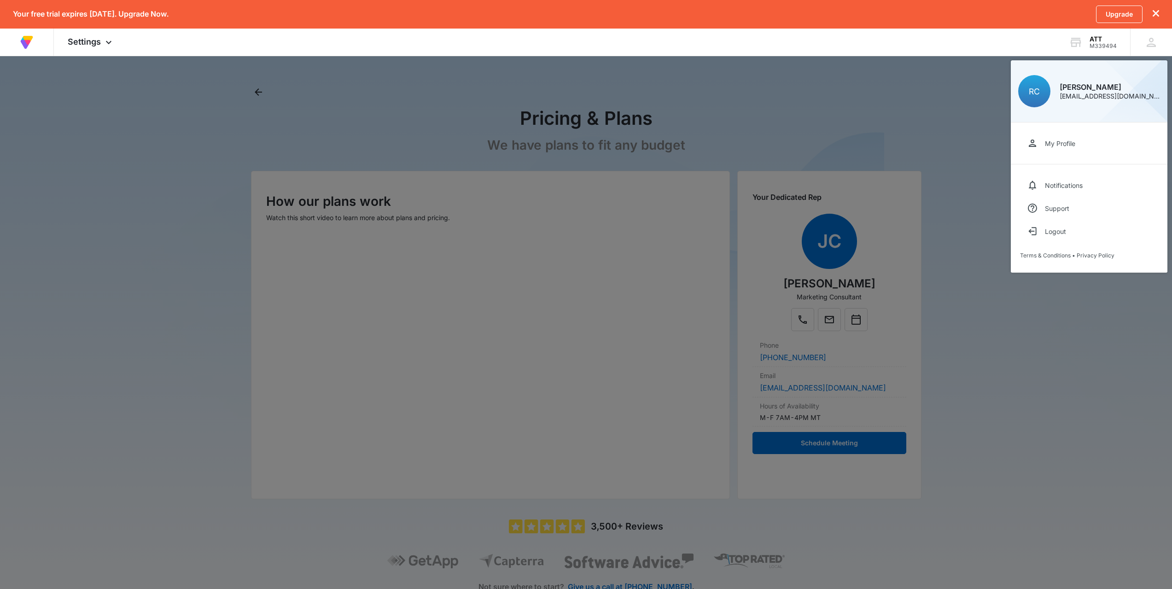
click at [404, 132] on div at bounding box center [586, 294] width 1172 height 589
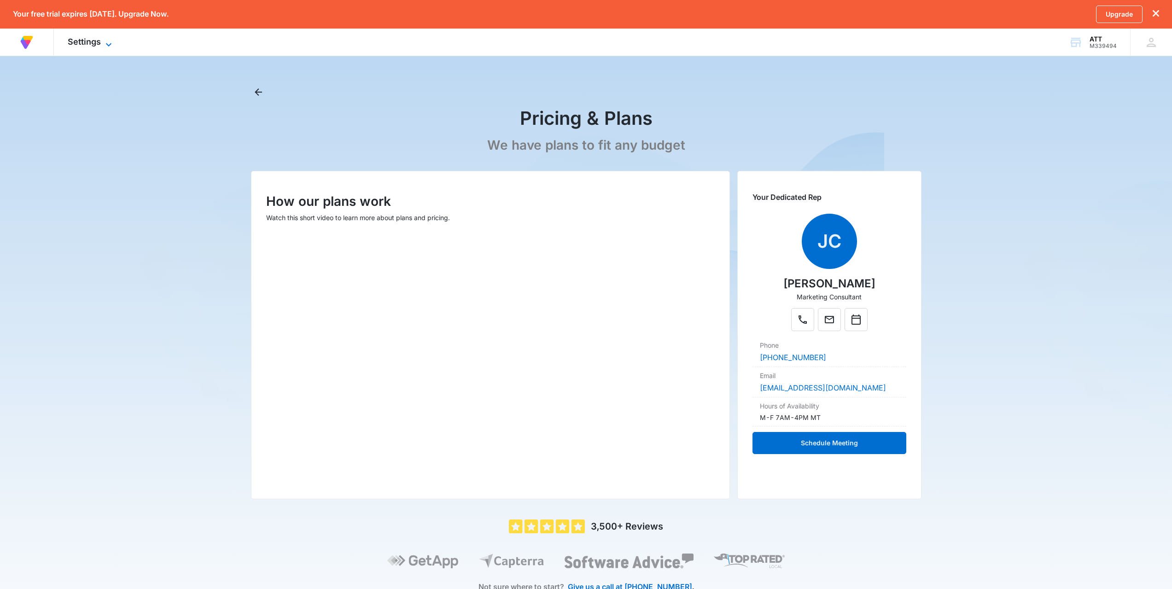
click at [105, 41] on icon at bounding box center [108, 44] width 11 height 11
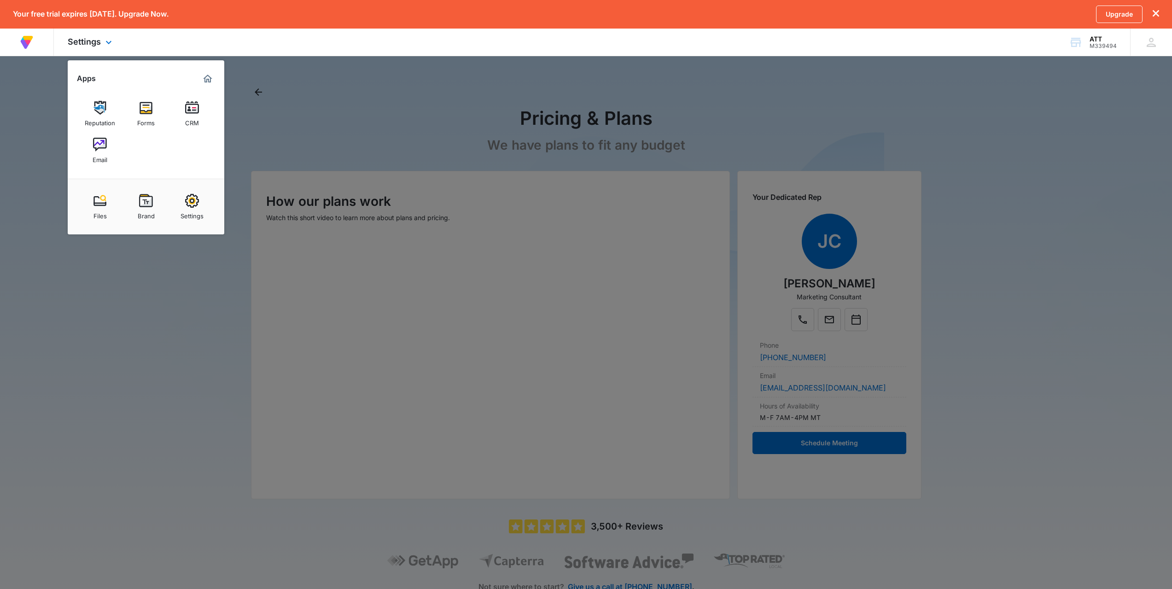
click at [162, 37] on div "At Volusion, we work hard to foster a great work environment where everyone fee…" at bounding box center [586, 43] width 1172 height 28
click at [138, 202] on link "Brand" at bounding box center [145, 206] width 35 height 35
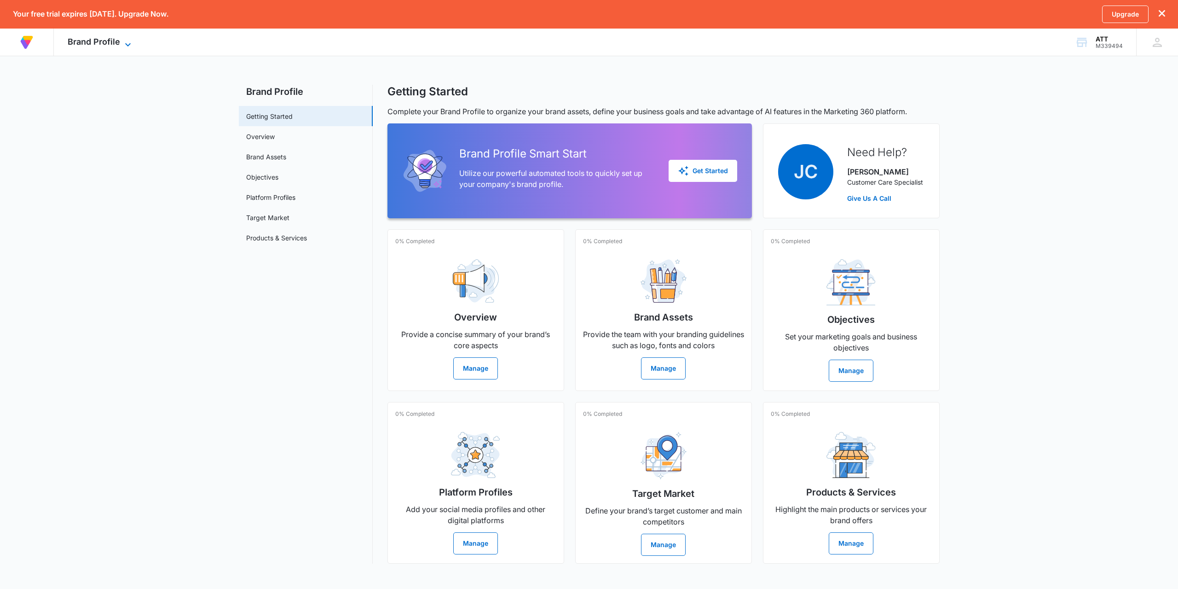
click at [108, 40] on span "Brand Profile" at bounding box center [94, 42] width 52 height 10
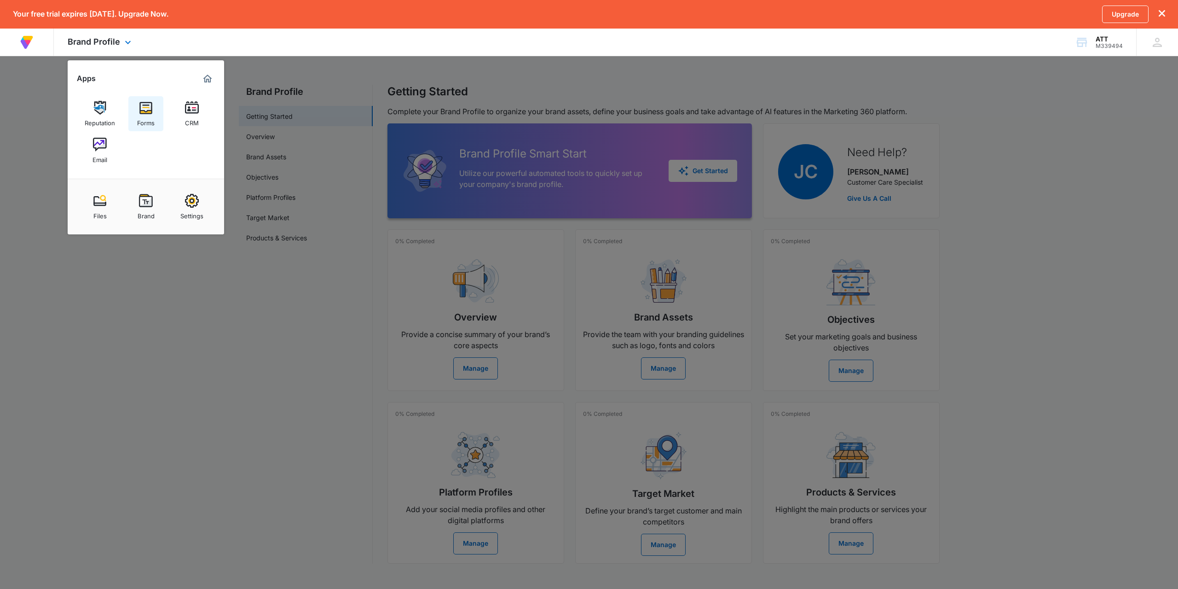
click at [157, 111] on link "Forms" at bounding box center [145, 113] width 35 height 35
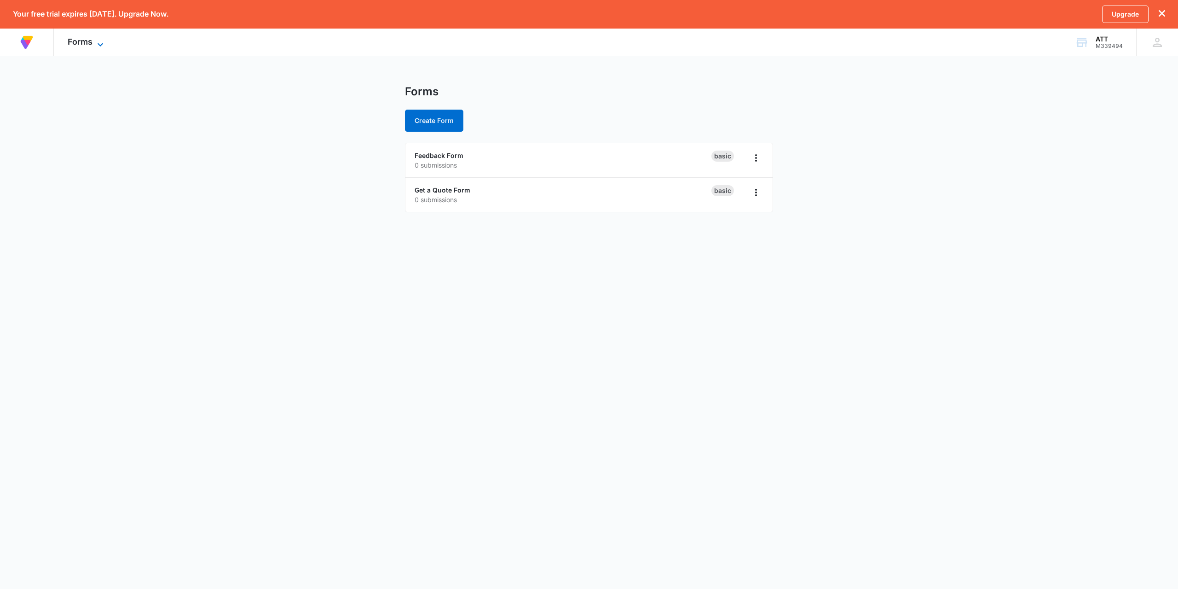
click at [106, 43] on icon at bounding box center [100, 44] width 11 height 11
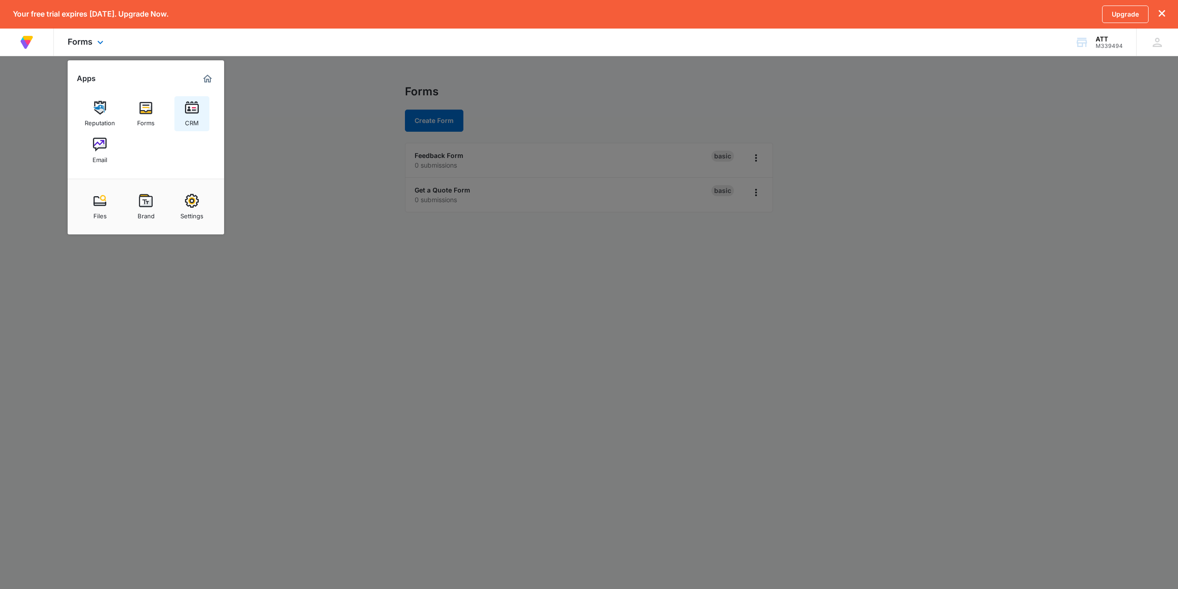
click at [186, 106] on img at bounding box center [192, 108] width 14 height 14
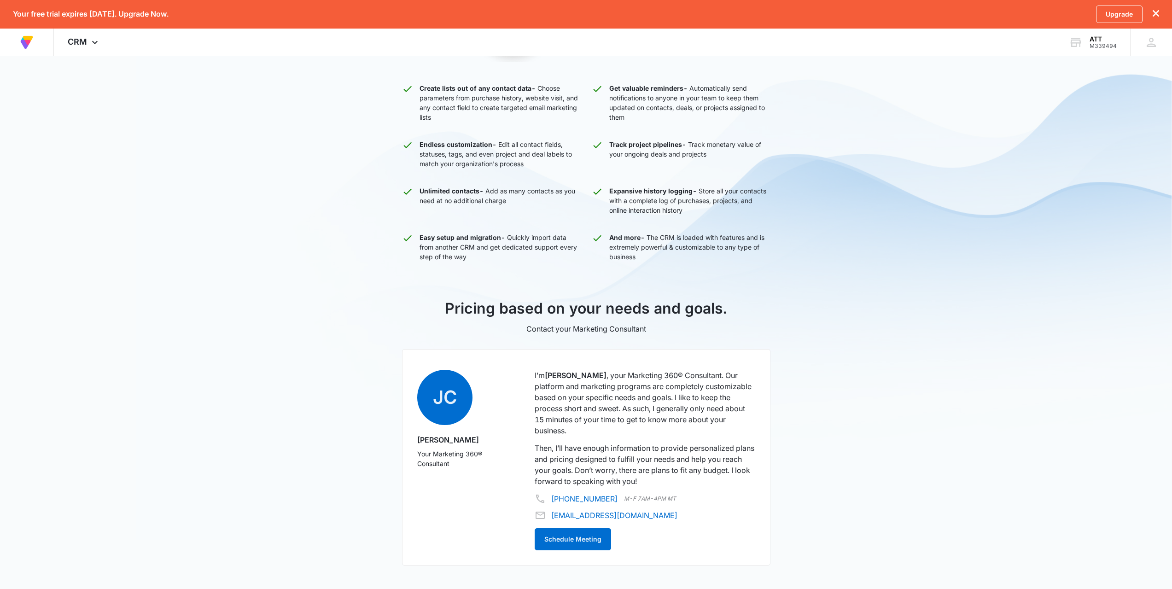
scroll to position [310, 0]
